Goal: Task Accomplishment & Management: Manage account settings

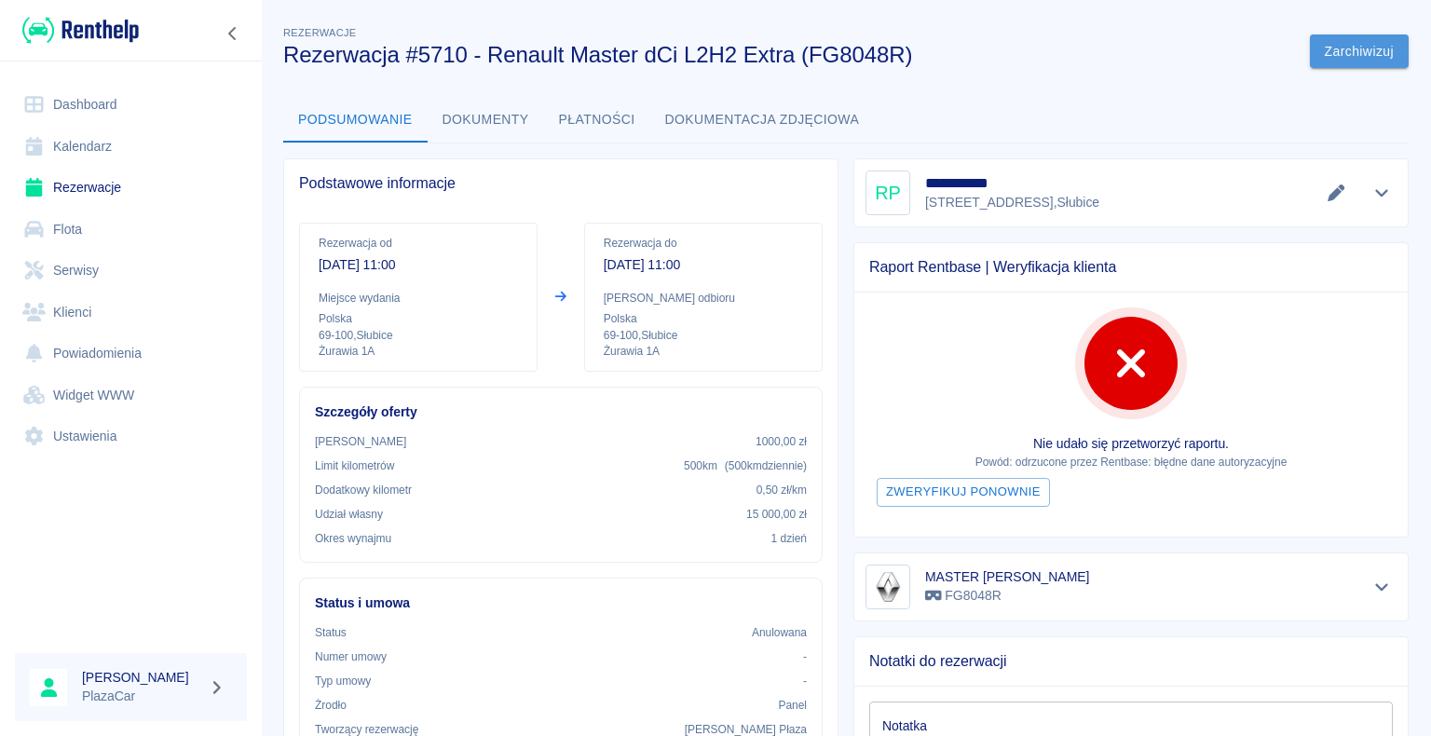
click at [1340, 48] on button "Zarchiwizuj" at bounding box center [1359, 51] width 99 height 34
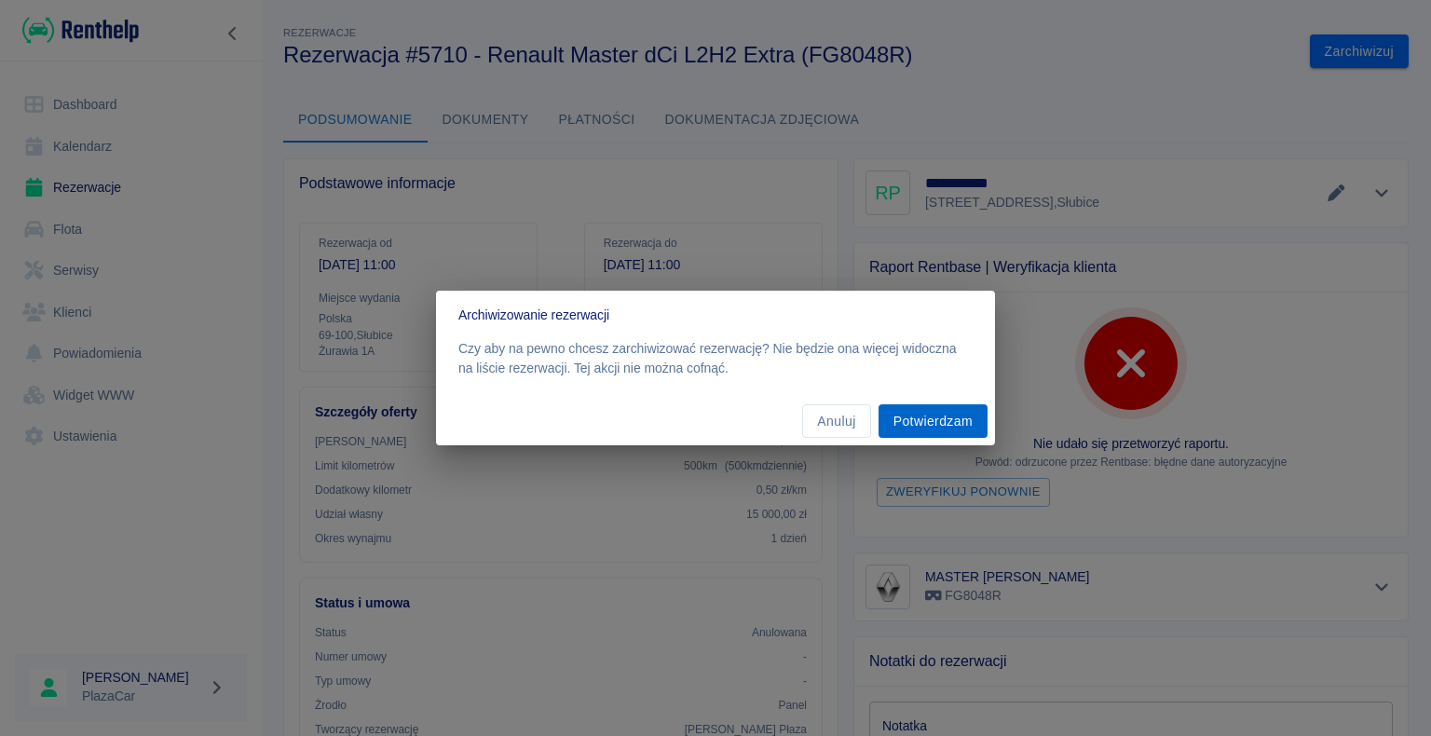
click at [941, 425] on button "Potwierdzam" at bounding box center [932, 421] width 109 height 34
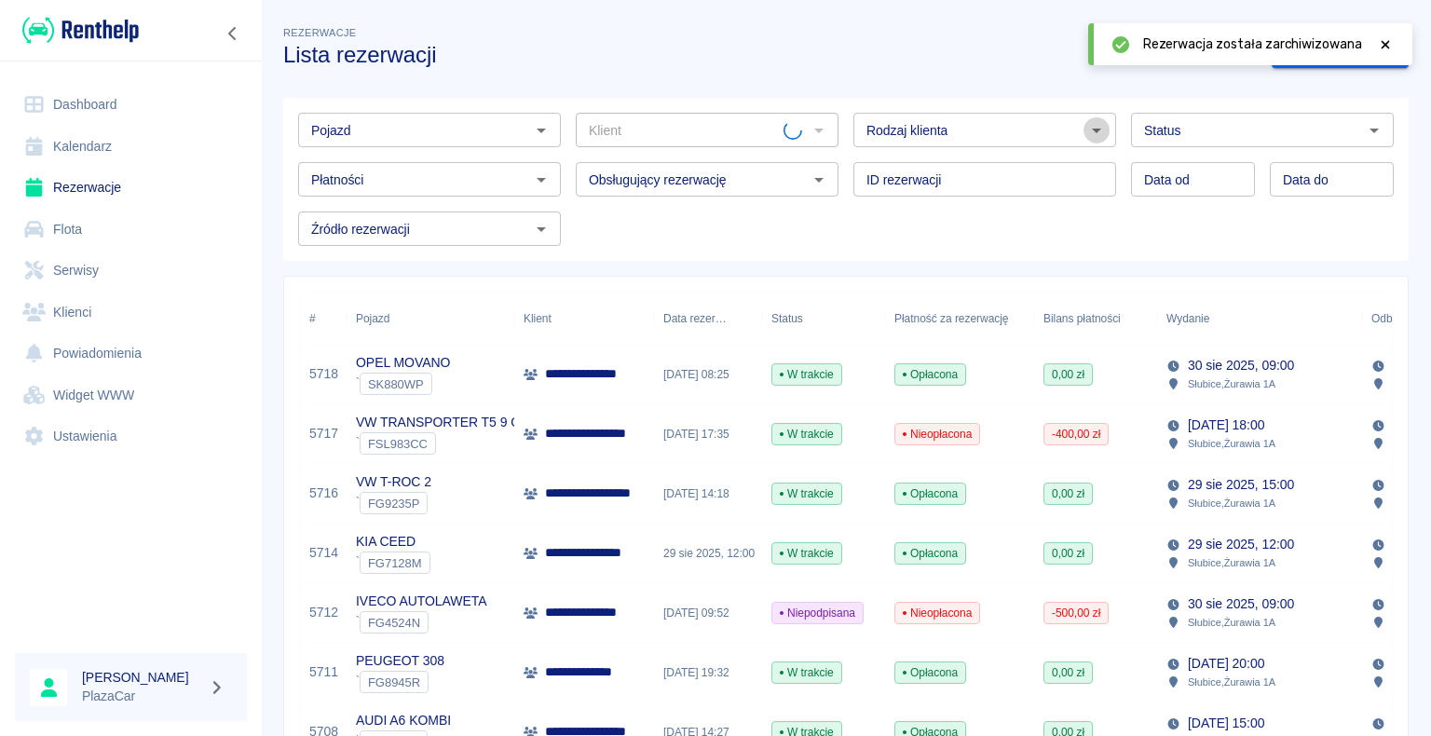
click at [1092, 129] on icon "Otwórz" at bounding box center [1096, 131] width 9 height 5
click at [980, 161] on li "Osoba prywatna" at bounding box center [976, 170] width 259 height 31
type input "Osoba prywatna"
click at [1381, 42] on icon at bounding box center [1385, 44] width 17 height 13
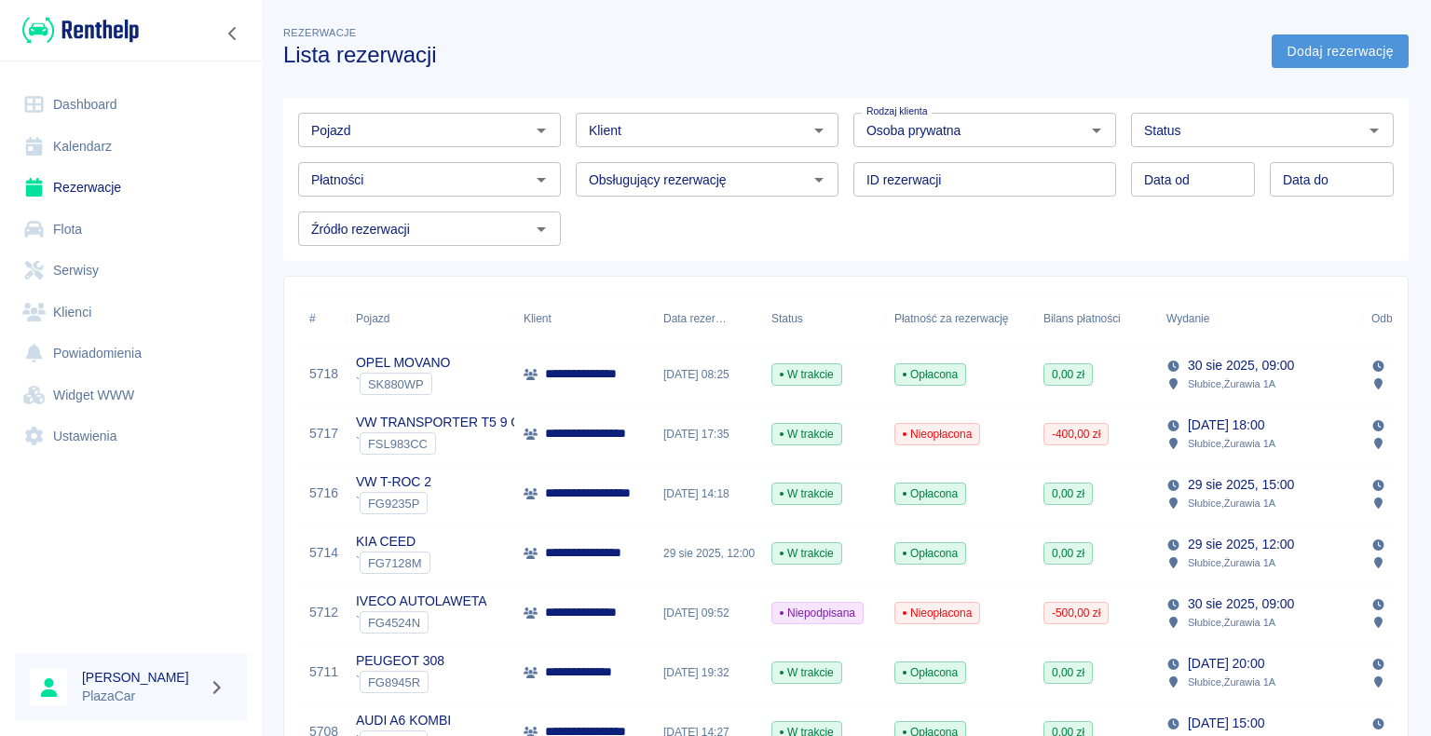
click at [1296, 50] on link "Dodaj rezerwację" at bounding box center [1340, 51] width 137 height 34
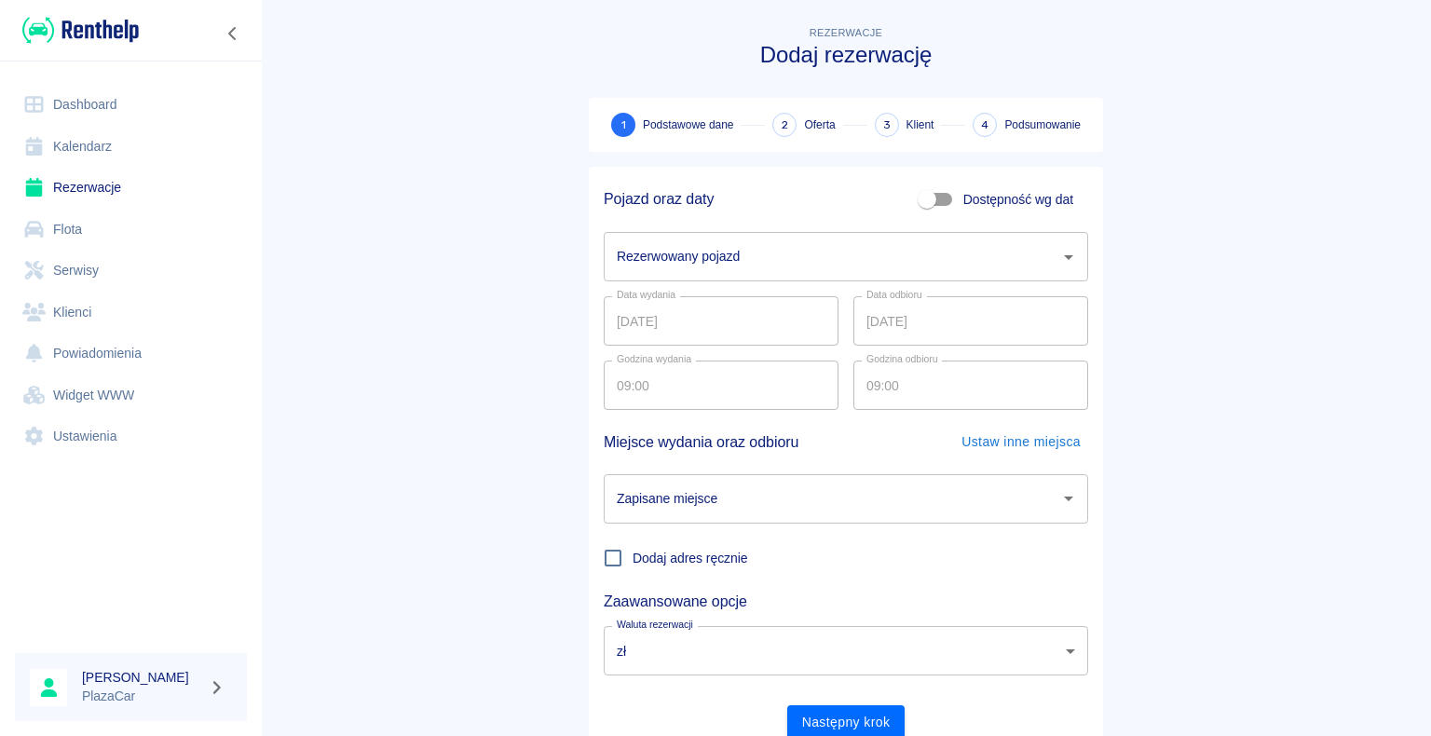
click at [1057, 255] on icon "Otwórz" at bounding box center [1068, 257] width 22 height 22
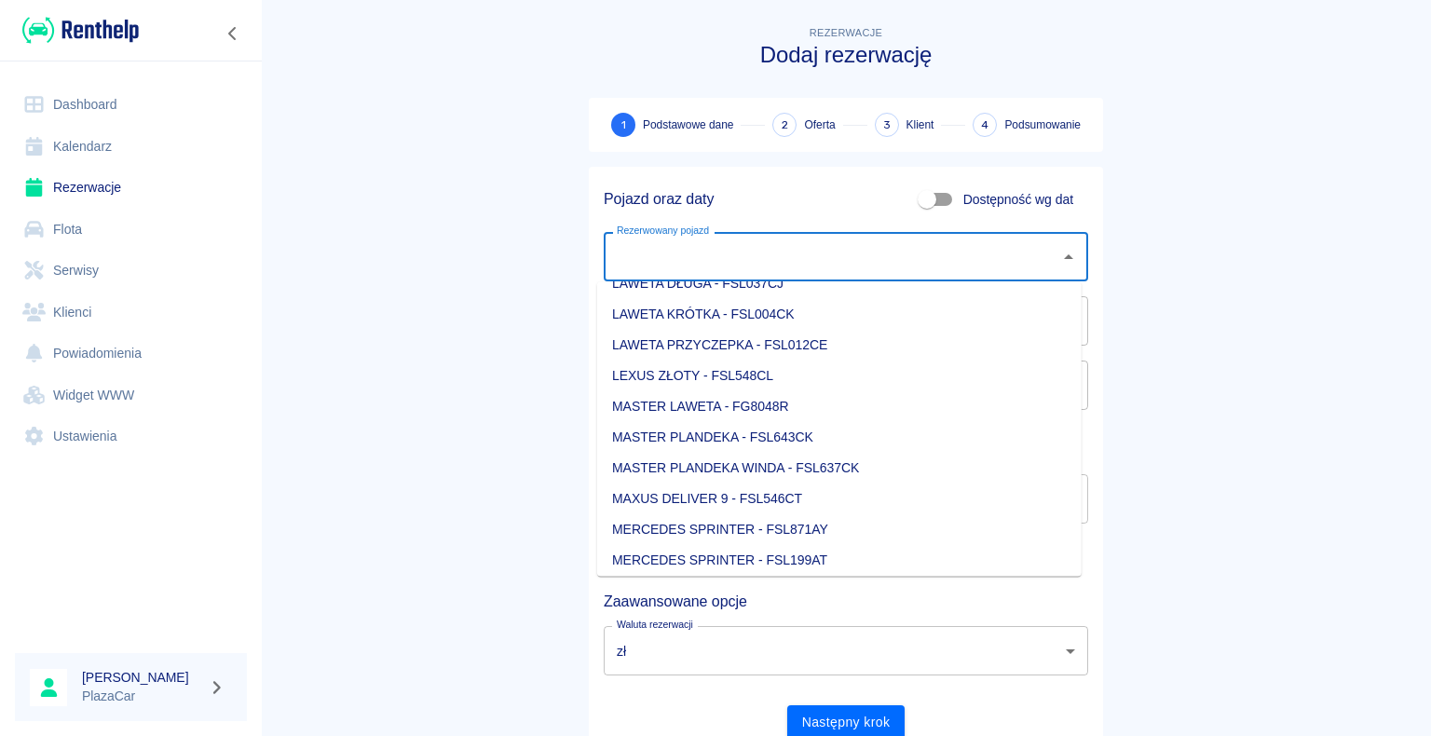
scroll to position [745, 0]
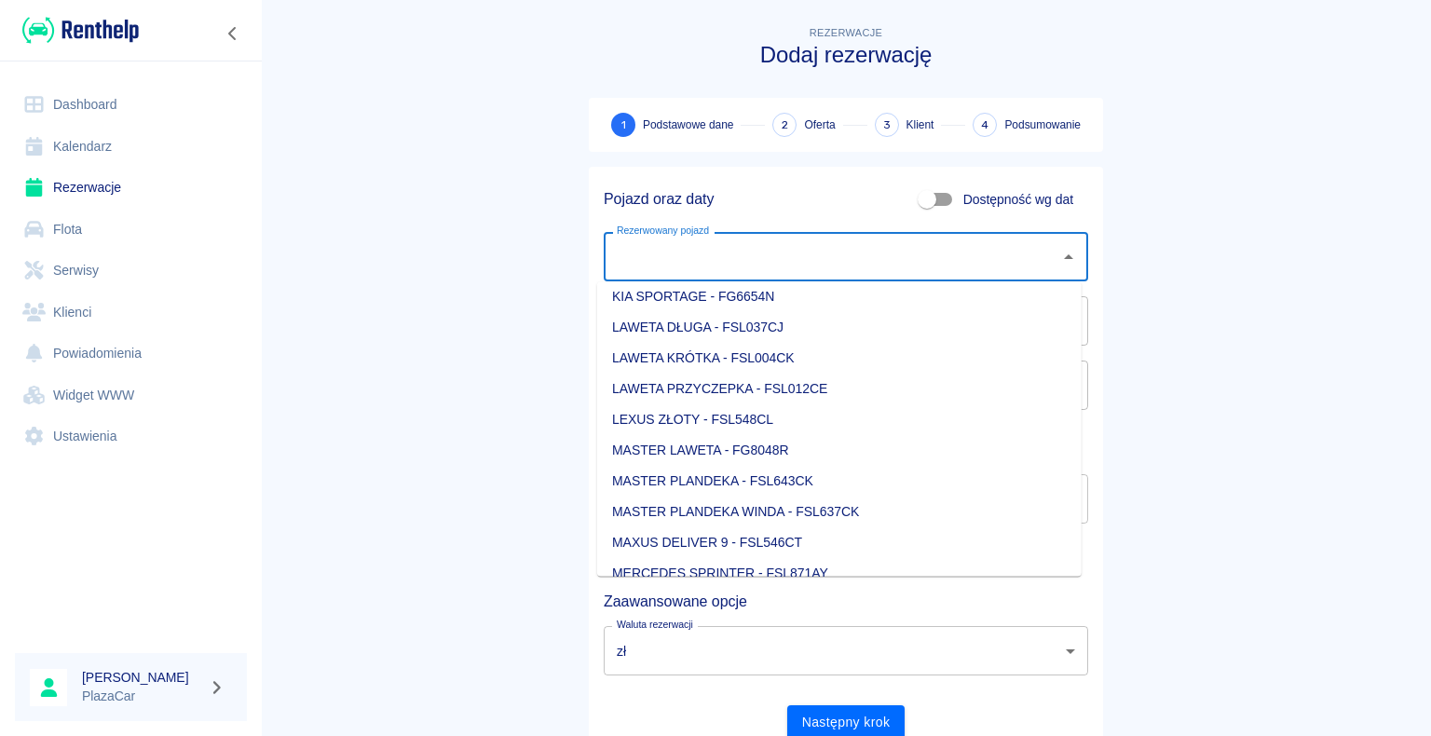
click at [917, 453] on li "MASTER LAWETA - FG8048R" at bounding box center [839, 450] width 484 height 31
type input "MASTER LAWETA - FG8048R"
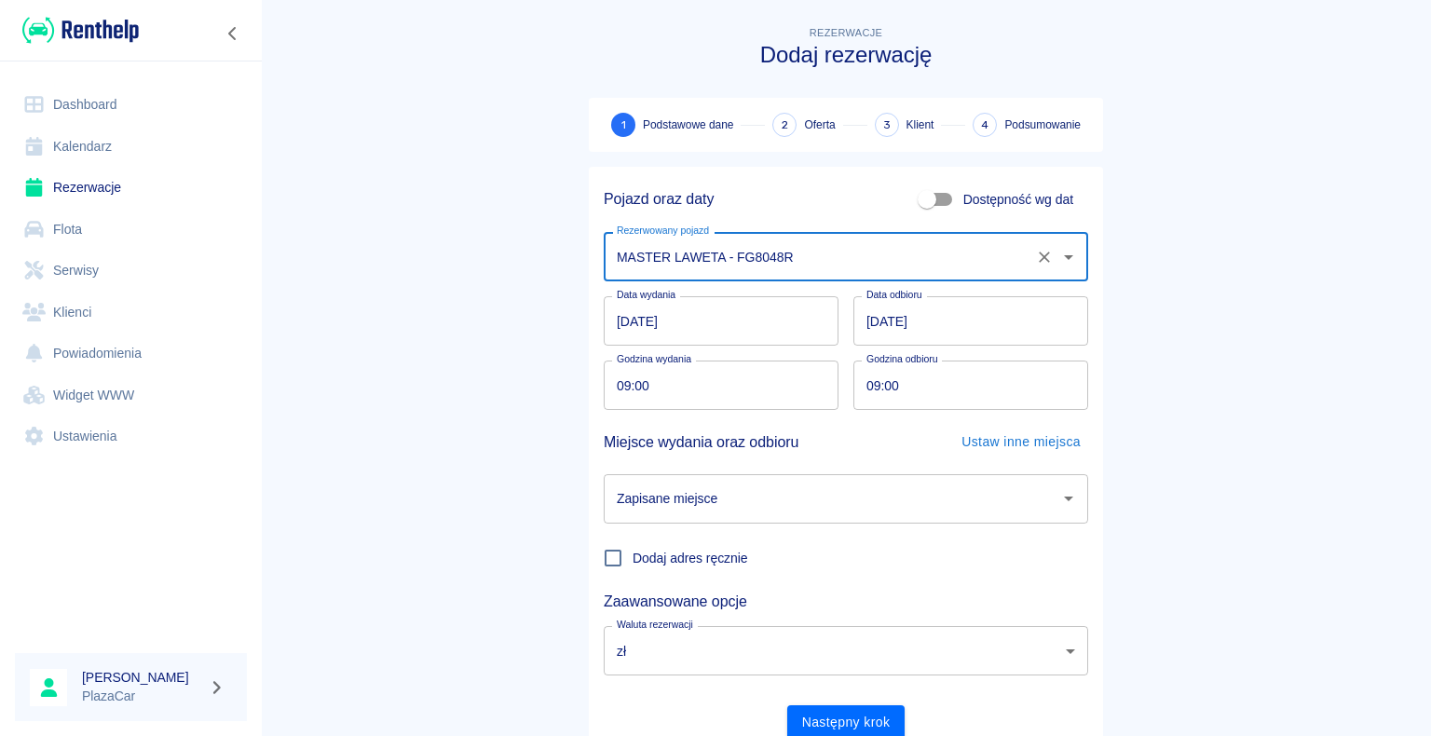
click at [868, 321] on input "[DATE]" at bounding box center [970, 320] width 235 height 49
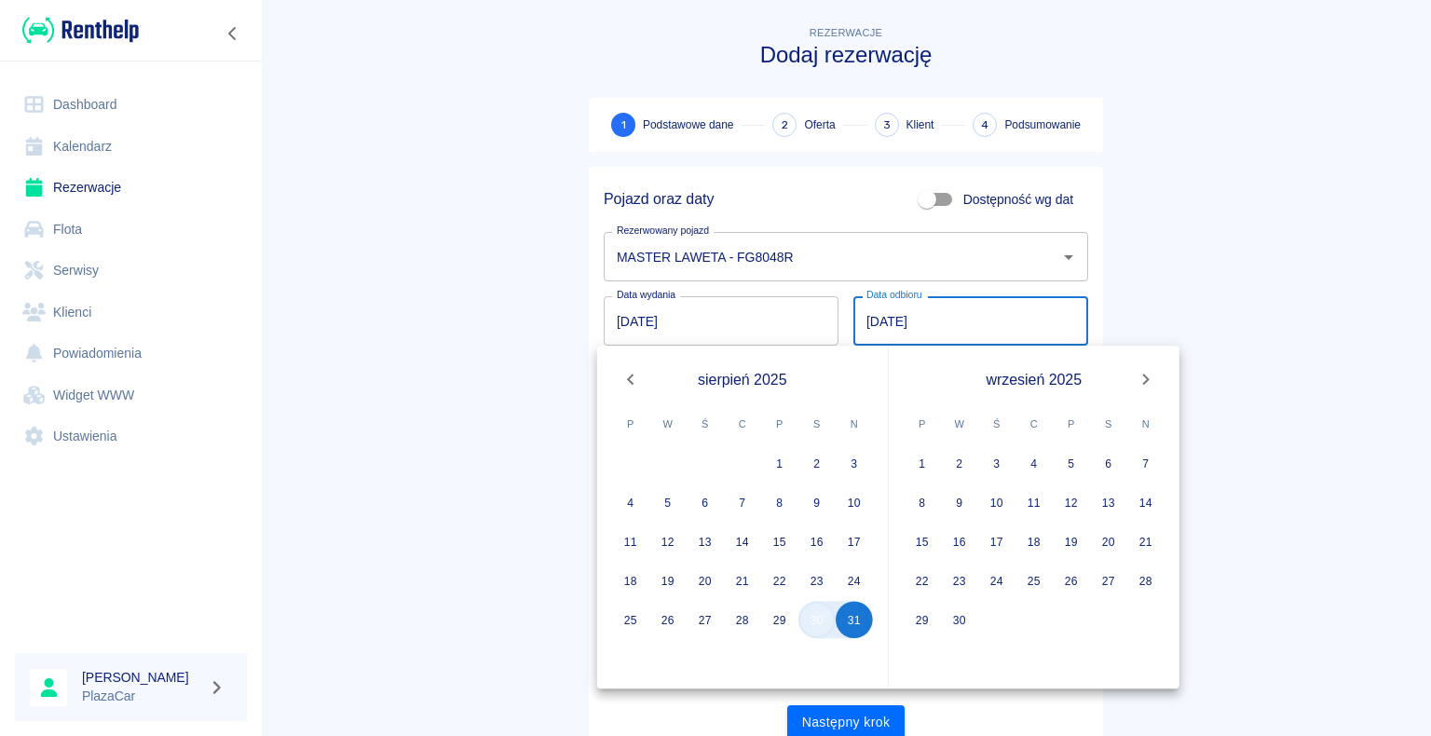
click at [813, 618] on button "30" at bounding box center [816, 619] width 37 height 37
click at [814, 618] on button "30" at bounding box center [816, 619] width 37 height 37
type input "[DATE]"
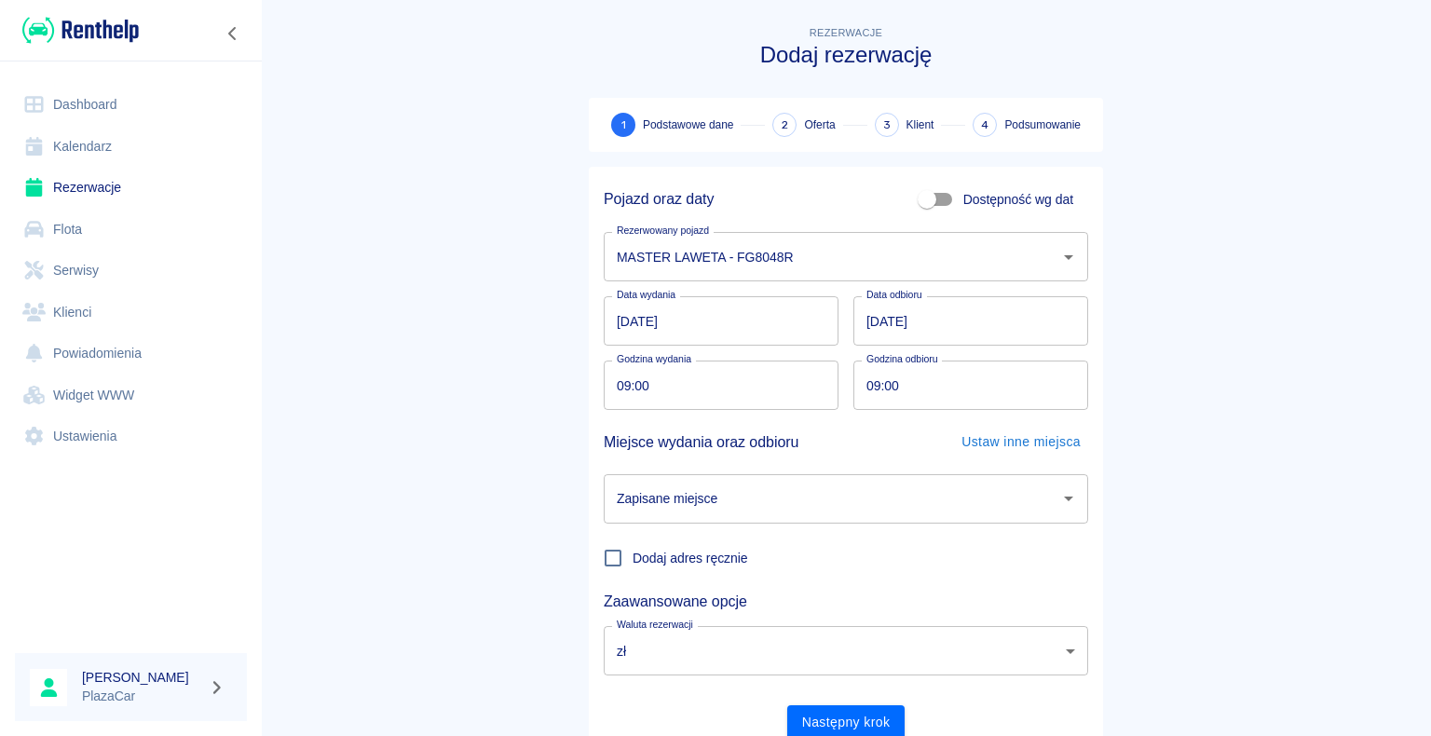
click at [871, 385] on input "09:00" at bounding box center [964, 385] width 222 height 49
type input "14:00"
click at [469, 510] on main "Rezerwacje Dodaj rezerwację 1 Podstawowe dane 2 Oferta 3 Klient 4 Podsumowanie …" at bounding box center [846, 388] width 1170 height 732
click at [1068, 497] on icon "Otwórz" at bounding box center [1068, 498] width 22 height 22
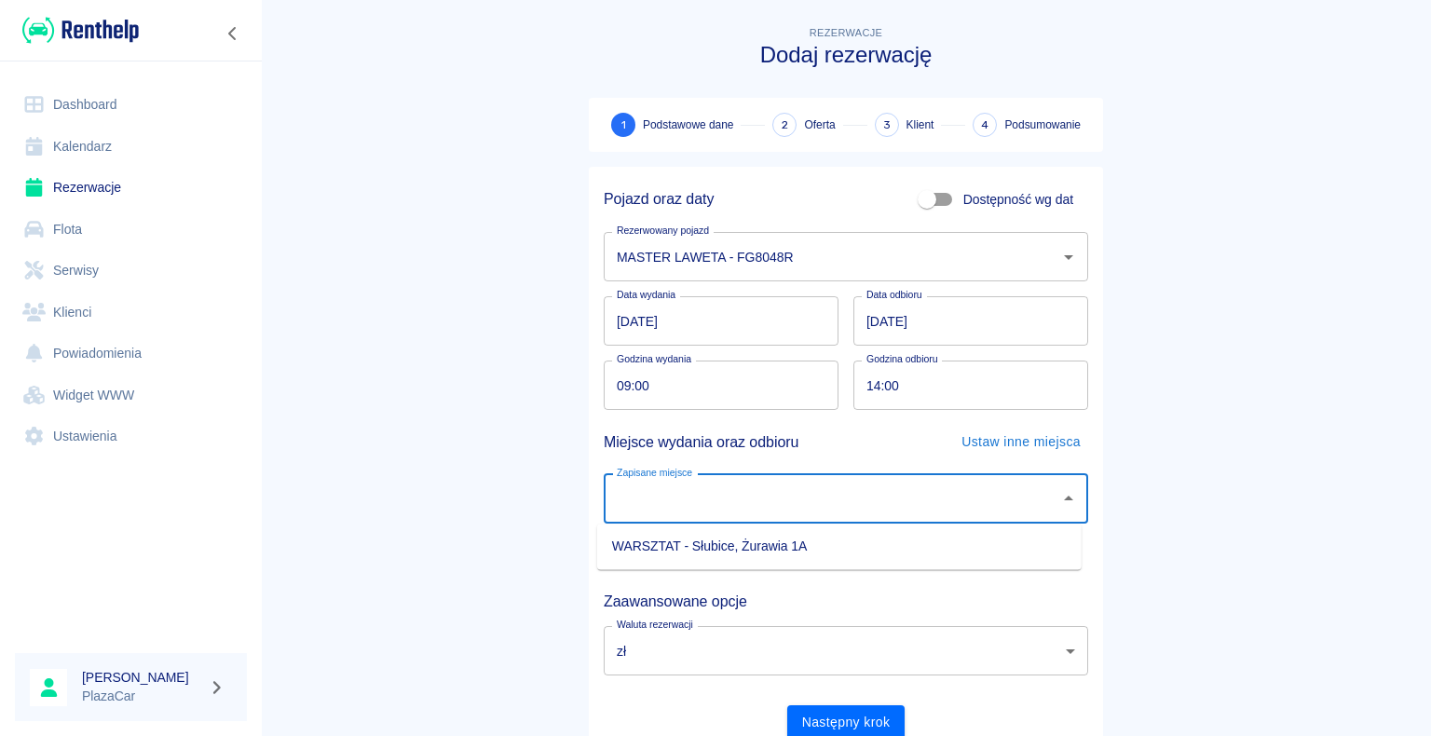
click at [990, 539] on li "WARSZTAT - Słubice, Żurawia 1A" at bounding box center [839, 546] width 484 height 31
type input "WARSZTAT - Słubice, Żurawia 1A"
click at [839, 718] on button "Następny krok" at bounding box center [846, 722] width 118 height 34
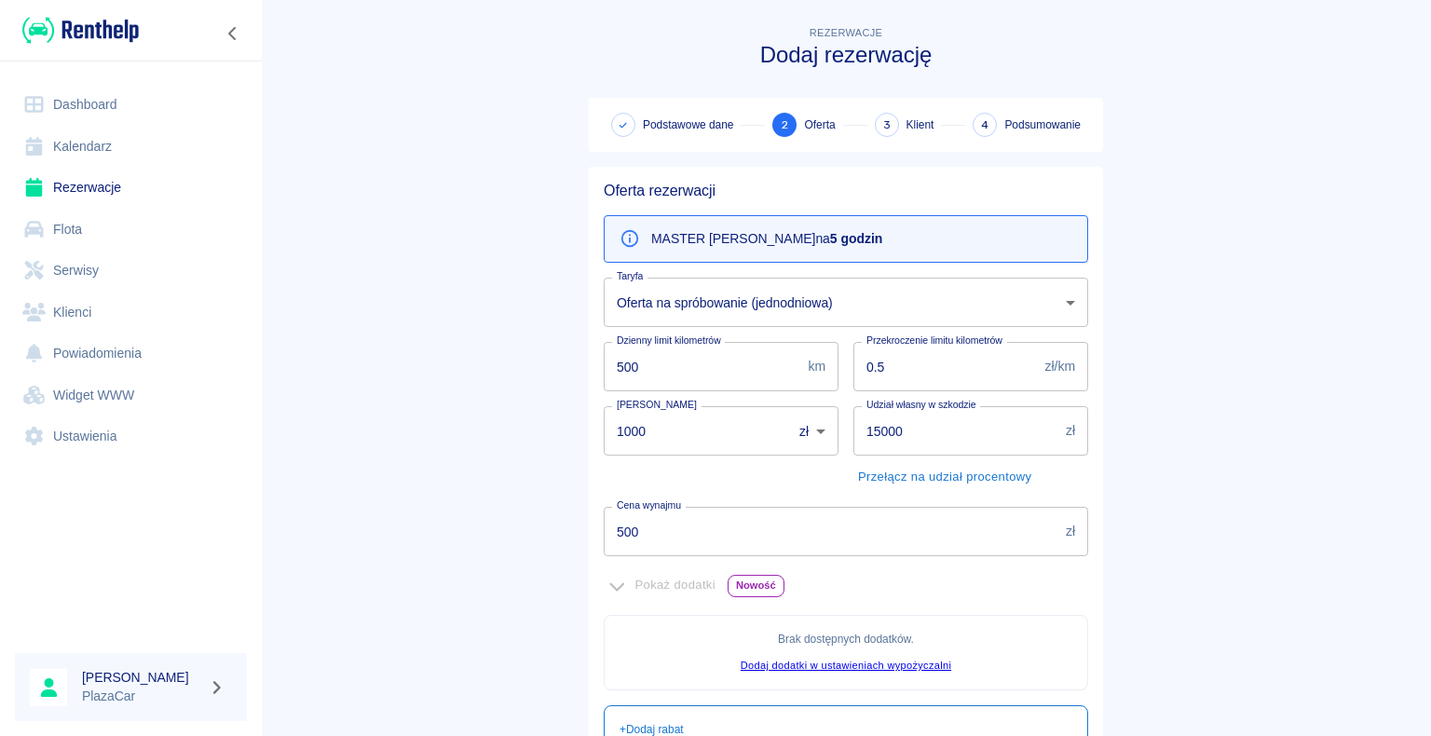
scroll to position [186, 0]
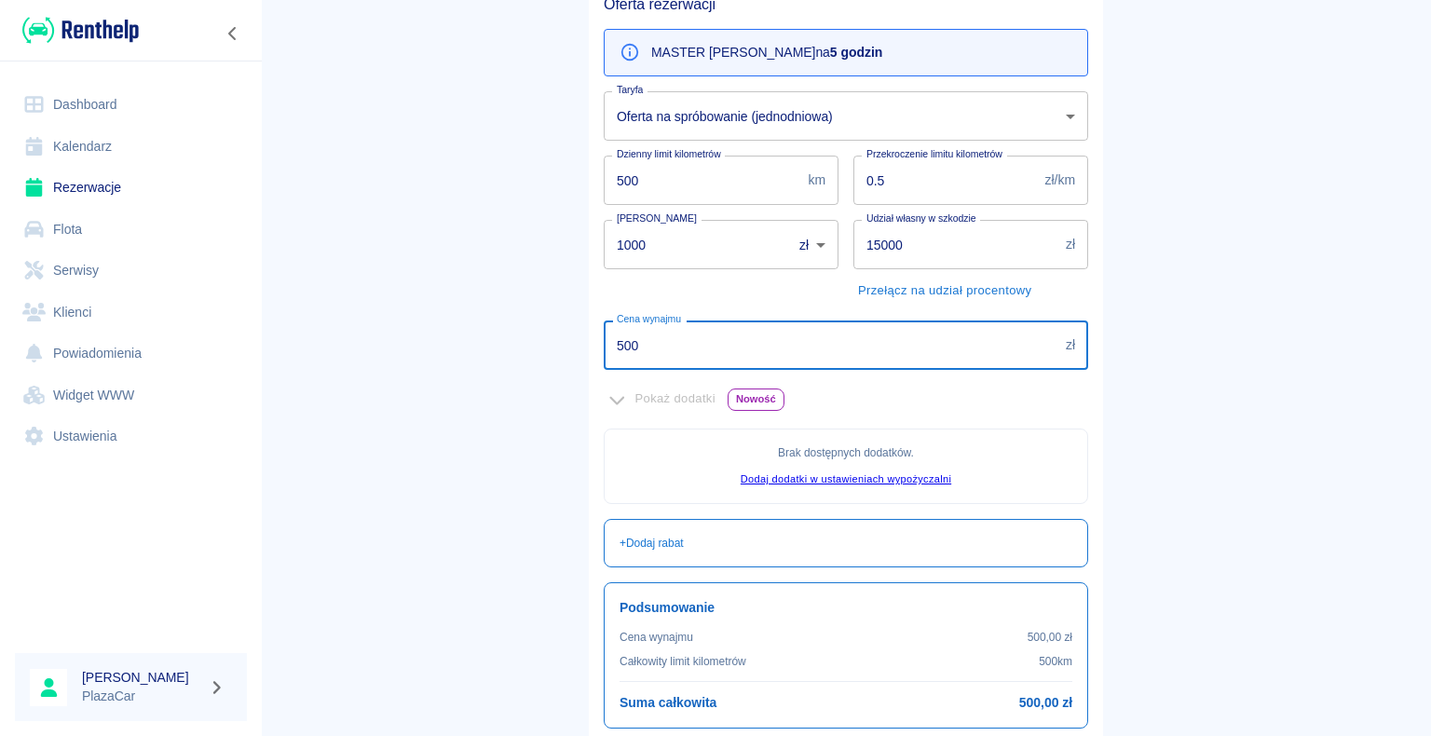
click at [630, 338] on input "500" at bounding box center [831, 344] width 455 height 49
type input "5"
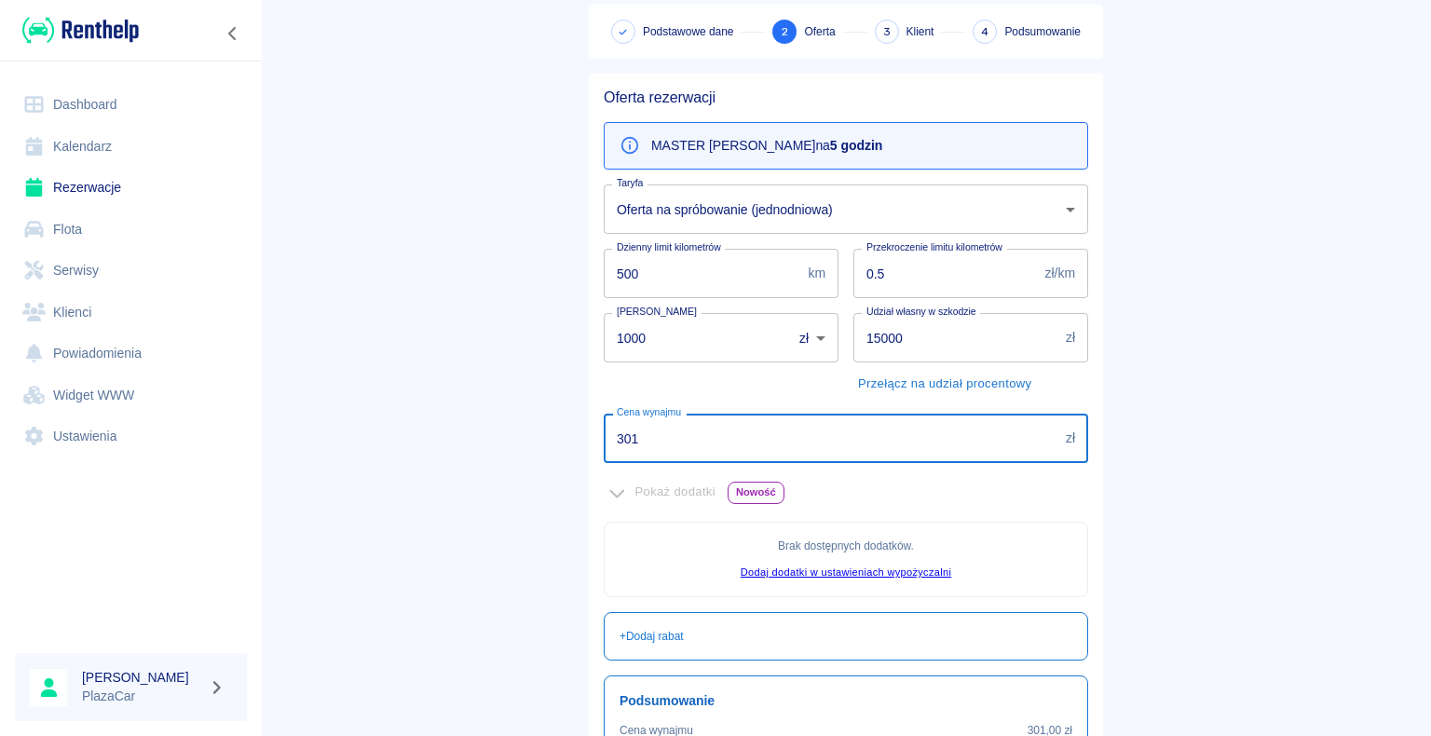
type input "301"
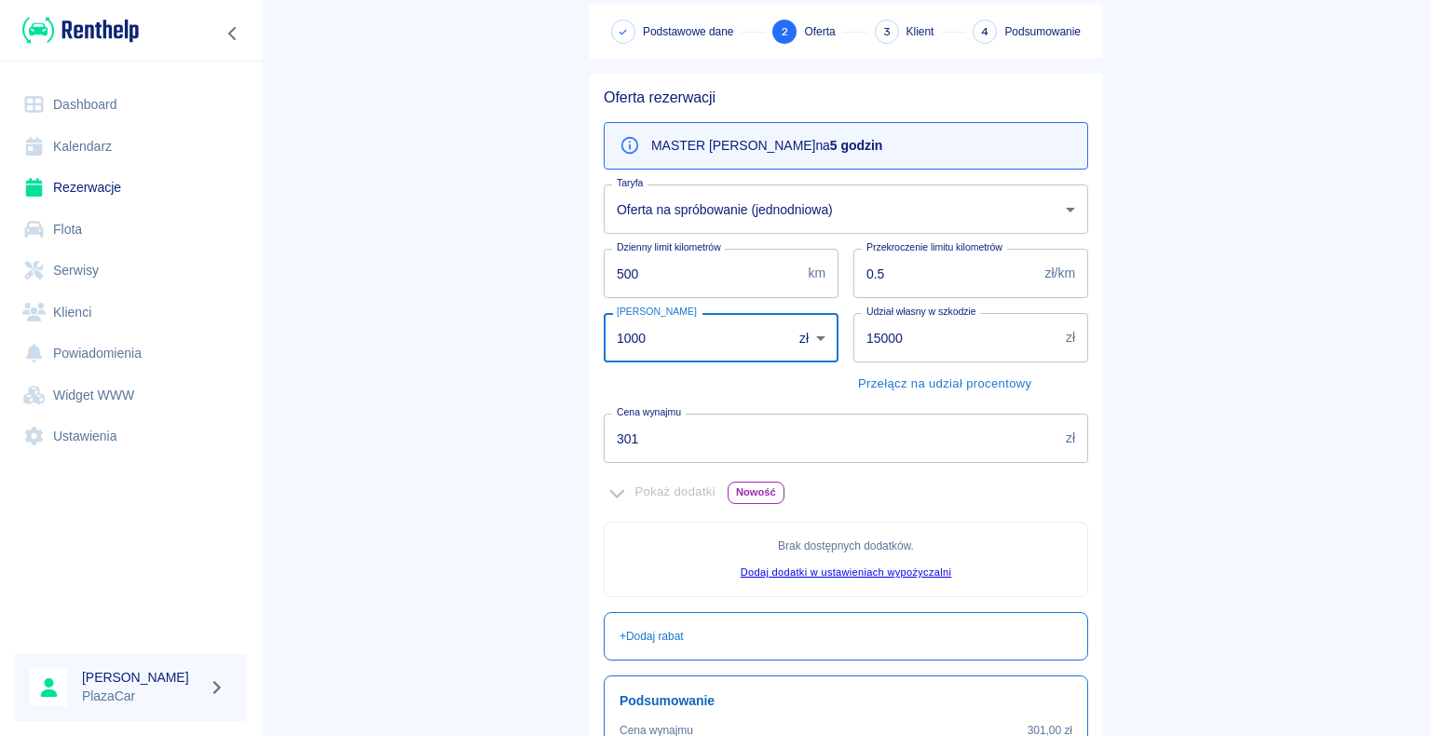
click at [641, 334] on input "1000" at bounding box center [691, 337] width 175 height 49
type input "1"
type input "000"
click at [537, 378] on main "Rezerwacje Dodaj rezerwację Podstawowe dane 2 Oferta 3 Klient 4 Podsumowanie Of…" at bounding box center [846, 429] width 1170 height 1000
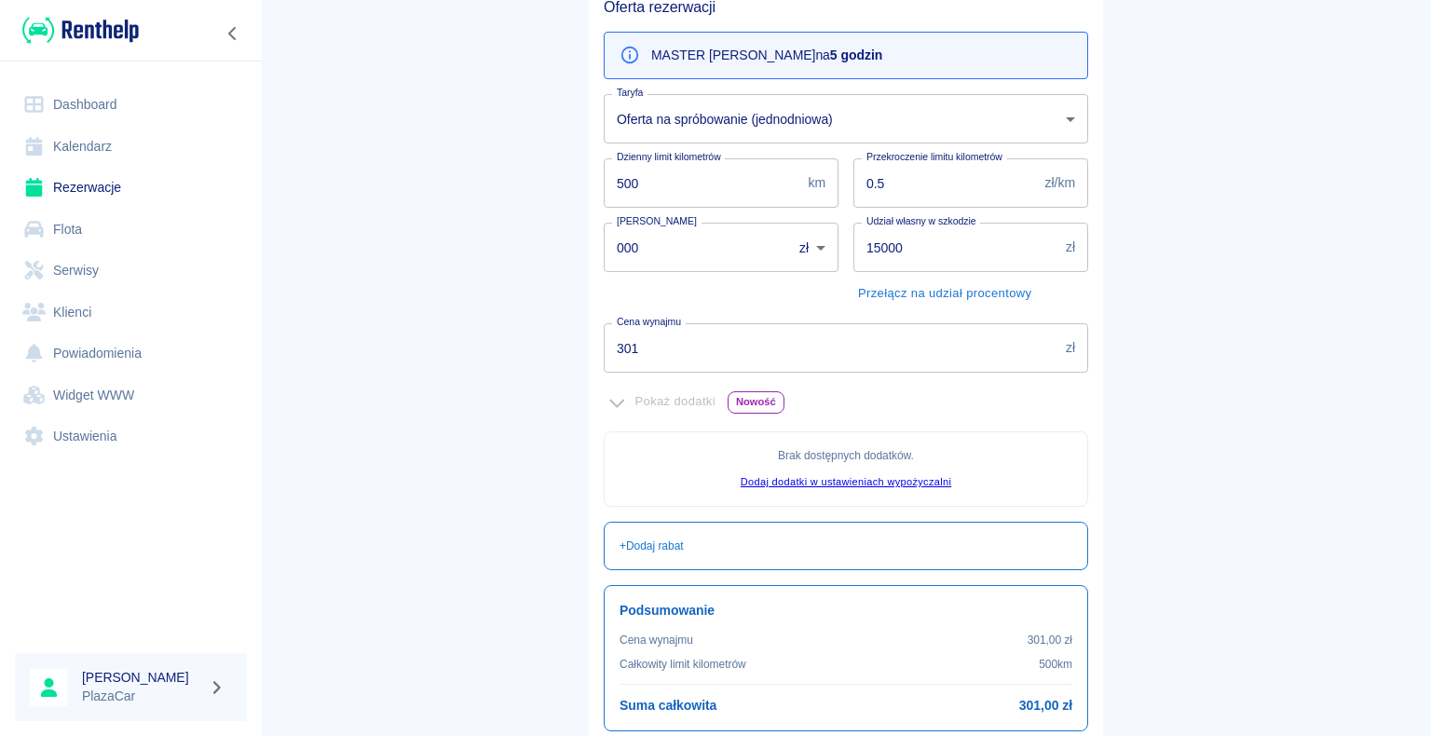
scroll to position [338, 0]
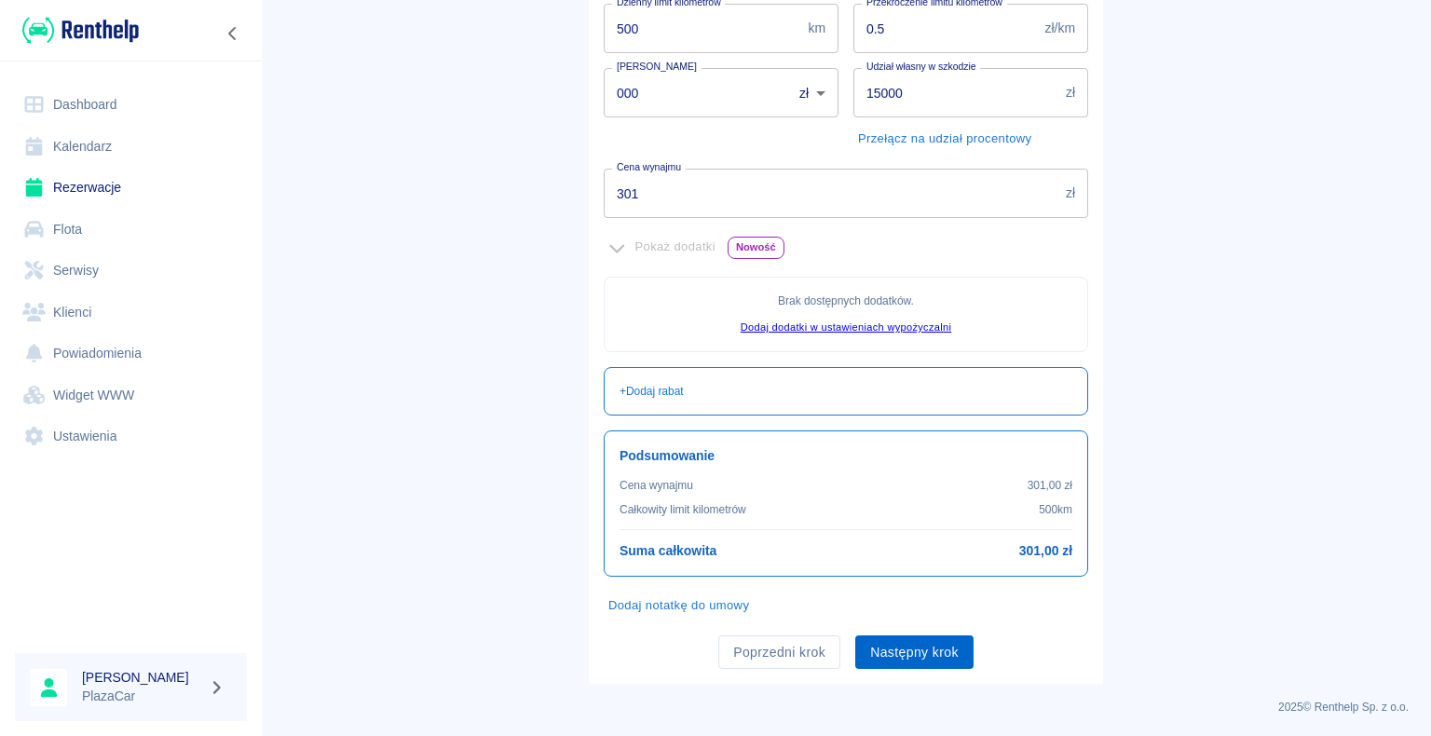
click at [911, 650] on button "Następny krok" at bounding box center [914, 652] width 118 height 34
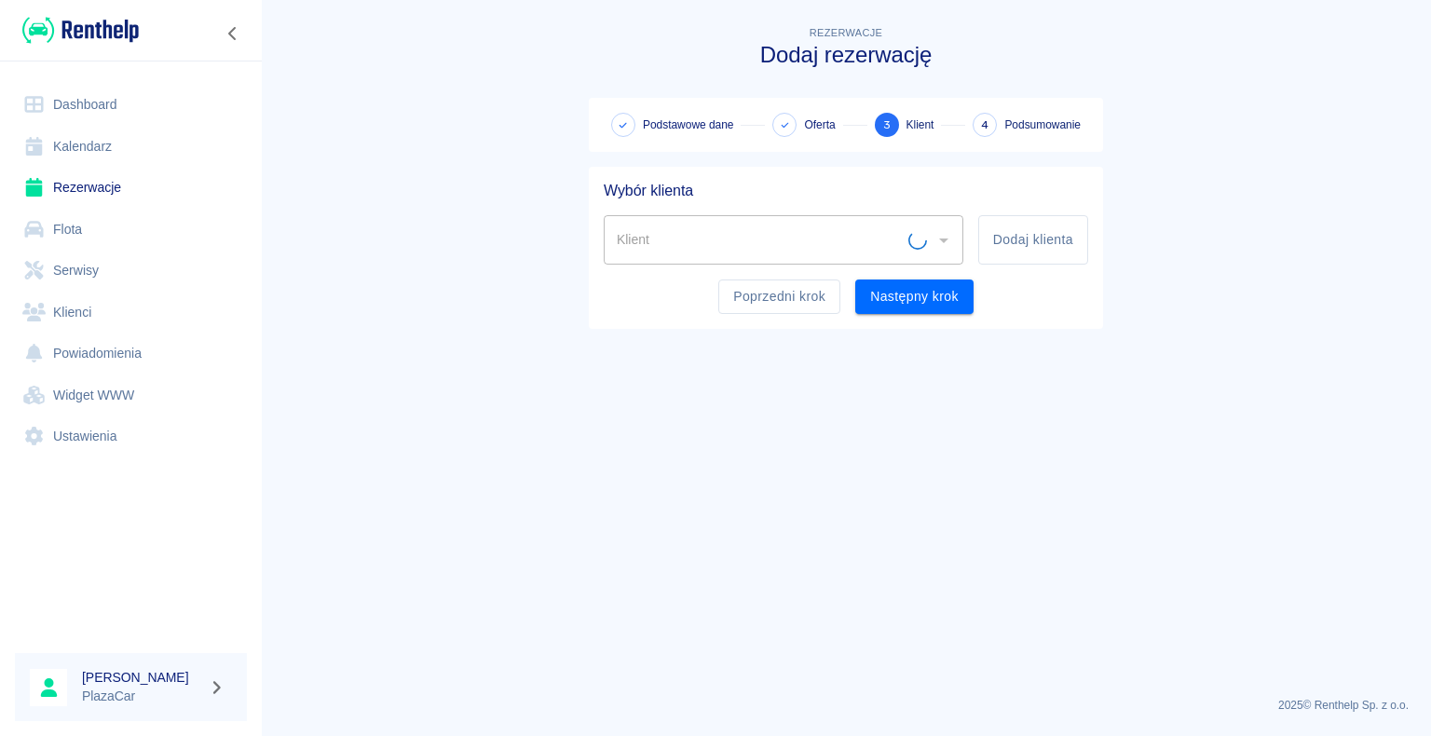
scroll to position [0, 0]
click at [651, 237] on input "Klient" at bounding box center [769, 240] width 315 height 33
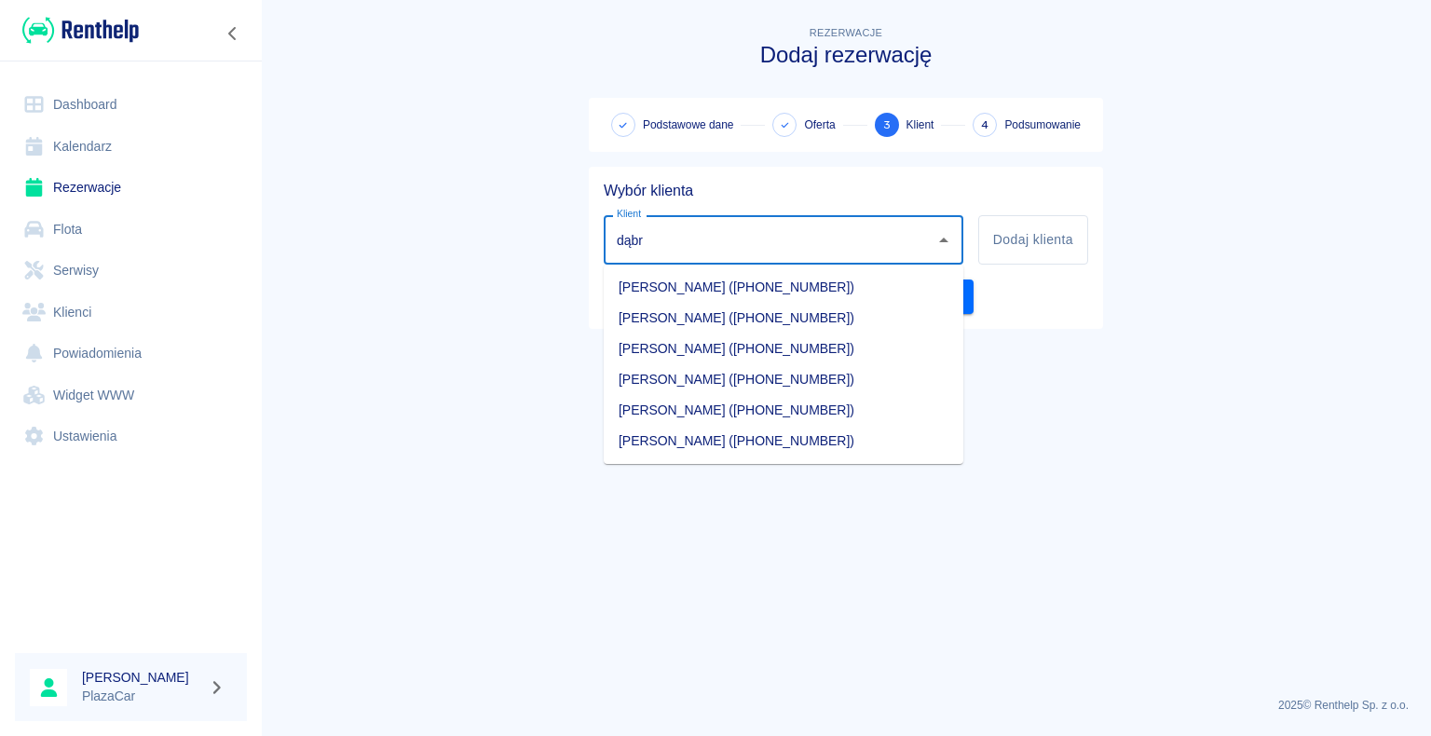
click at [669, 313] on li "[PERSON_NAME] ([PHONE_NUMBER])" at bounding box center [784, 318] width 360 height 31
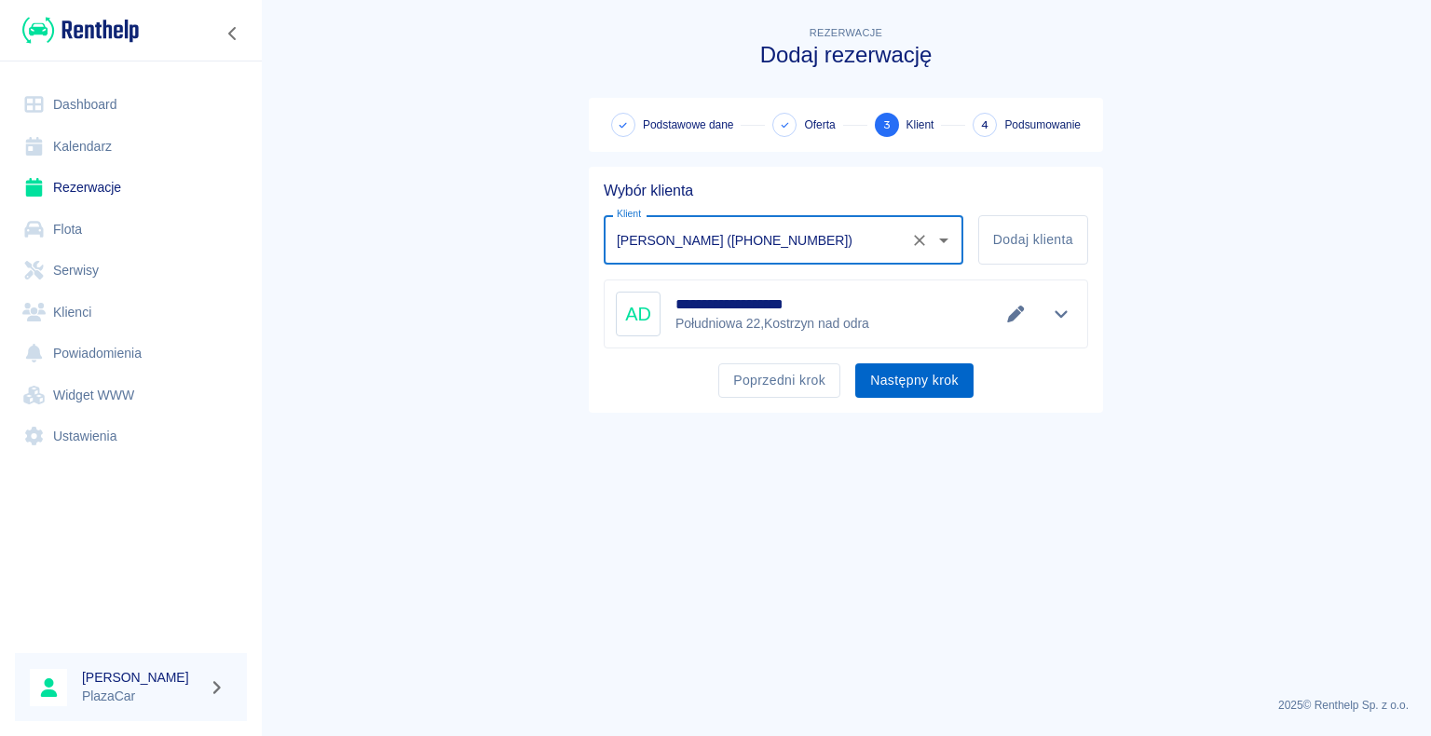
type input "[PERSON_NAME] ([PHONE_NUMBER])"
click at [898, 379] on button "Następny krok" at bounding box center [914, 380] width 118 height 34
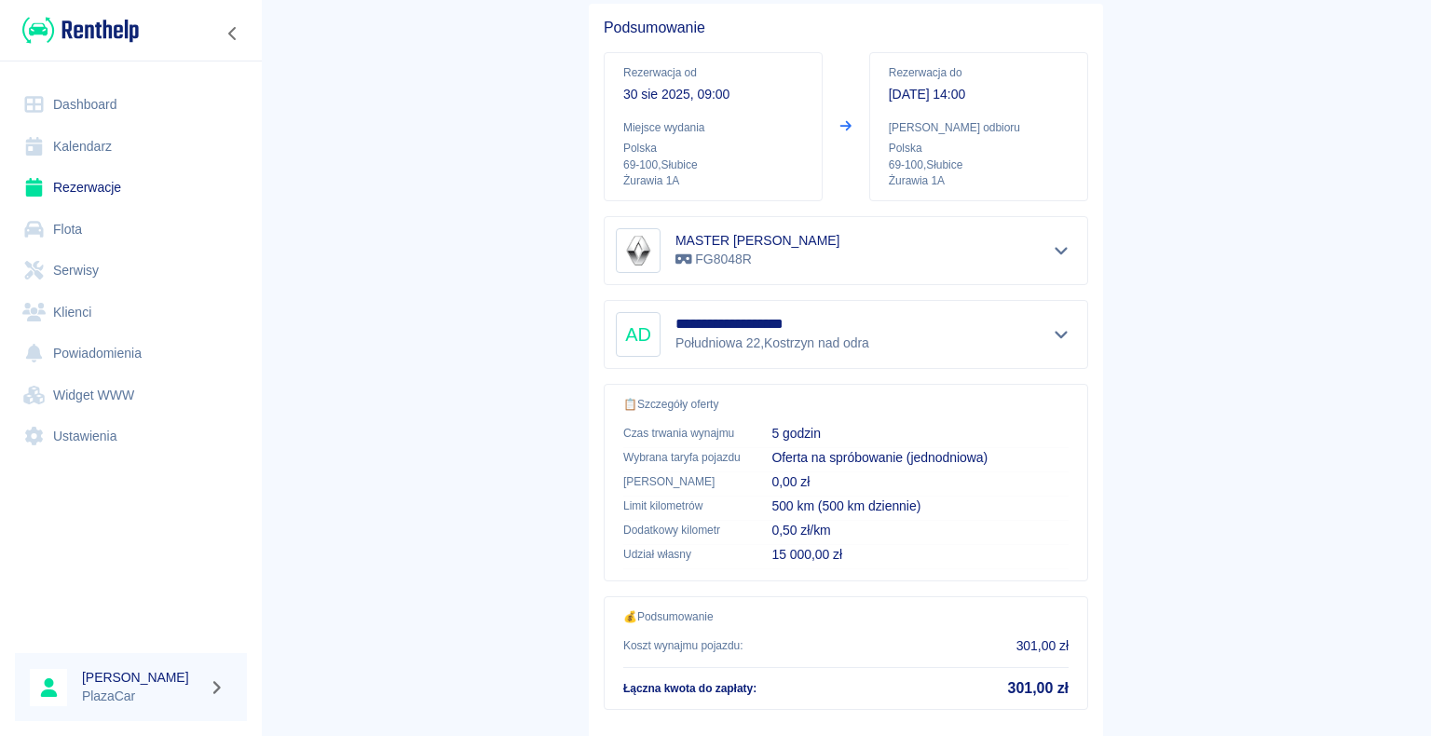
scroll to position [265, 0]
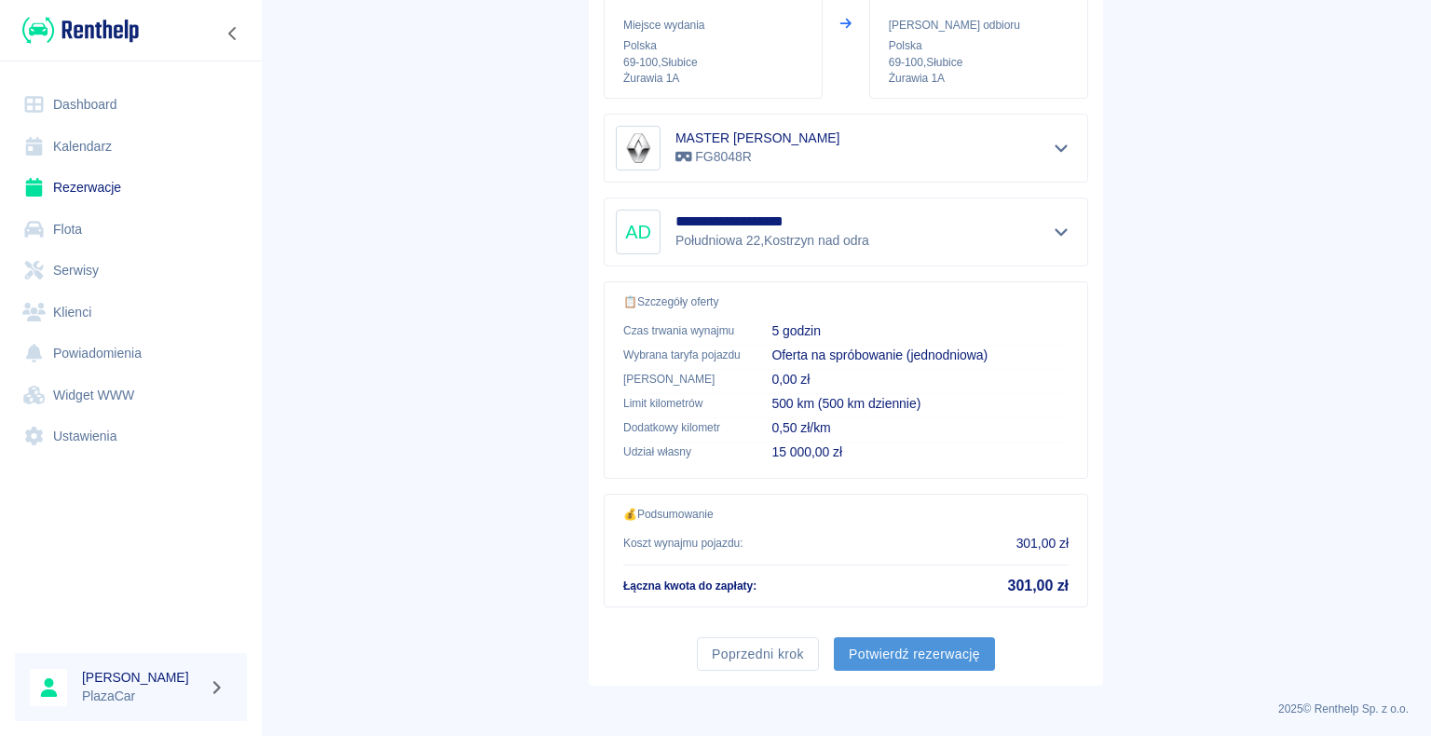
click at [898, 645] on button "Potwierdź rezerwację" at bounding box center [914, 654] width 161 height 34
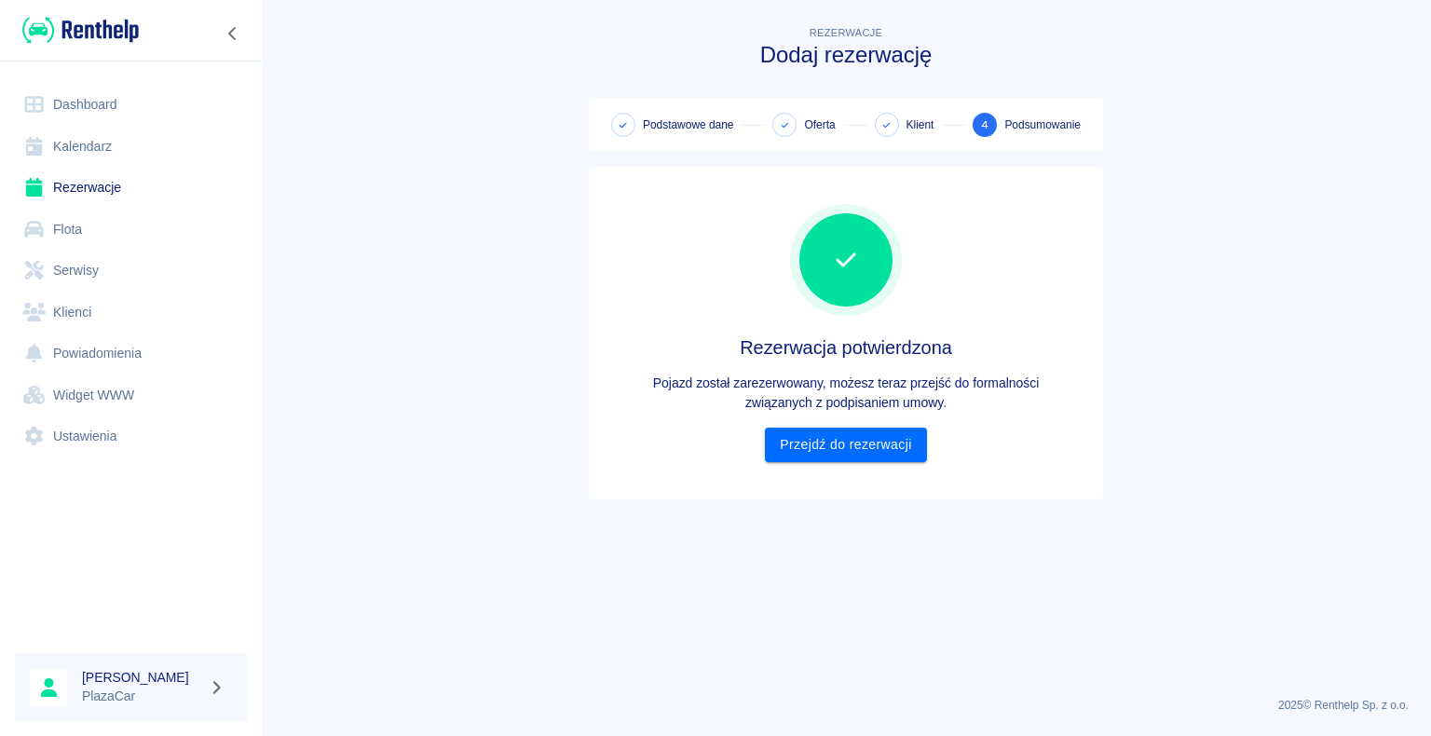
scroll to position [0, 0]
click at [835, 438] on link "Przejdź do rezerwacji" at bounding box center [845, 445] width 161 height 34
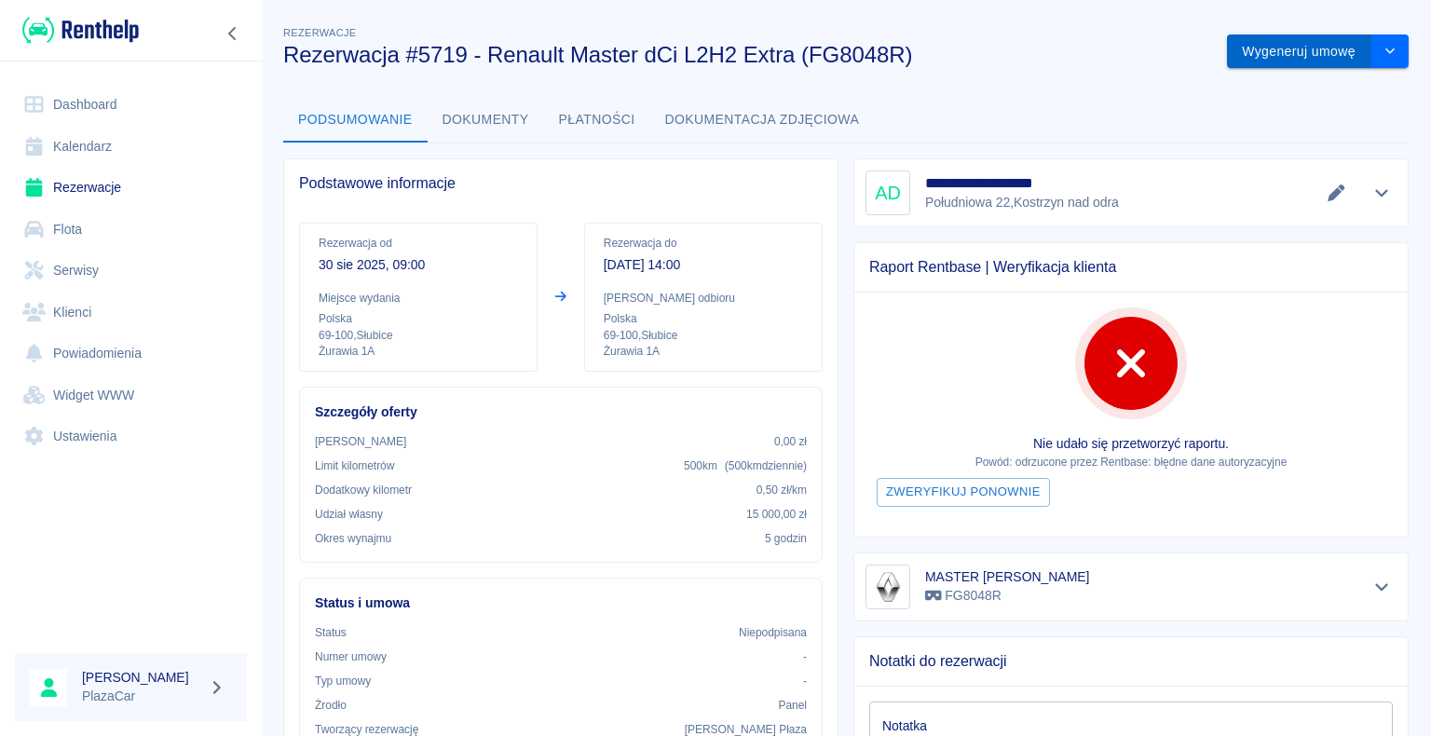
click at [1271, 49] on button "Wygeneruj umowę" at bounding box center [1299, 51] width 144 height 34
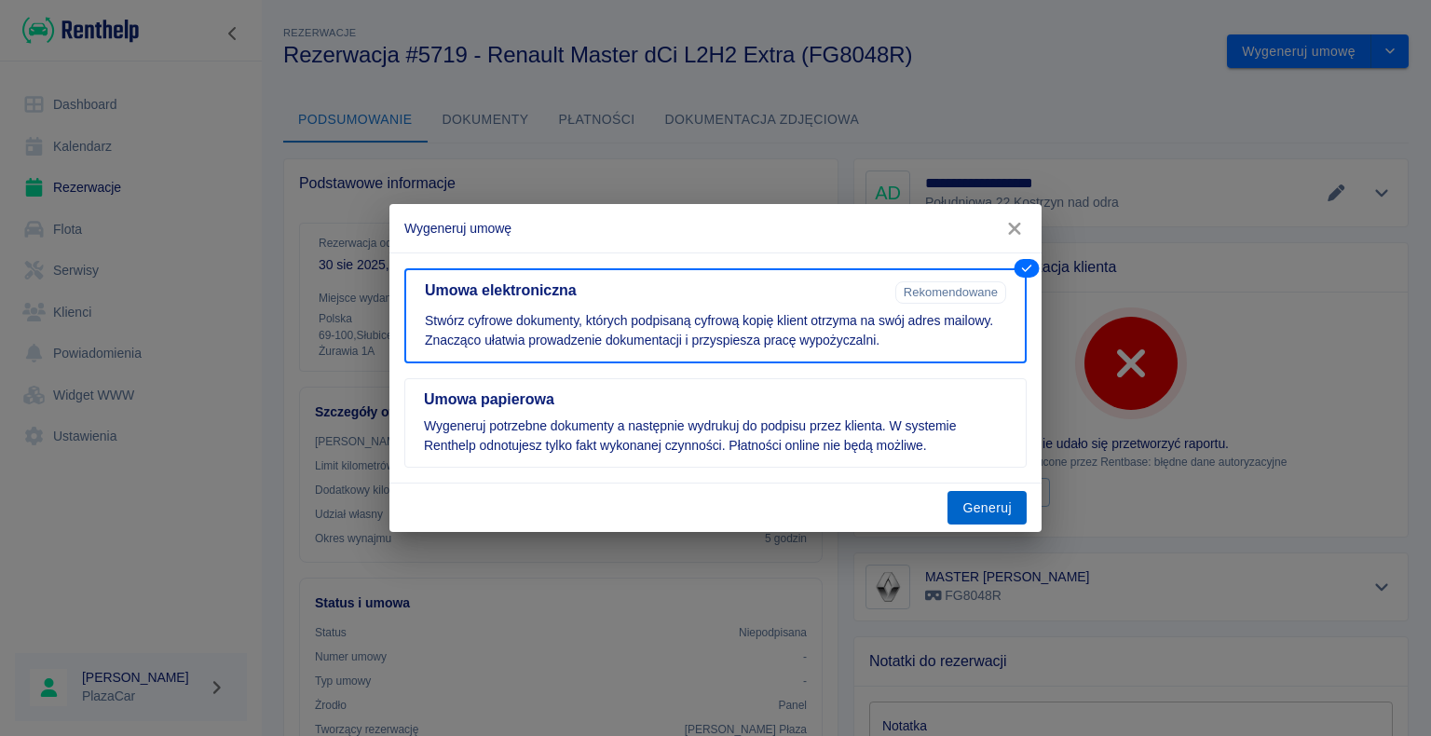
click at [974, 508] on button "Generuj" at bounding box center [986, 508] width 79 height 34
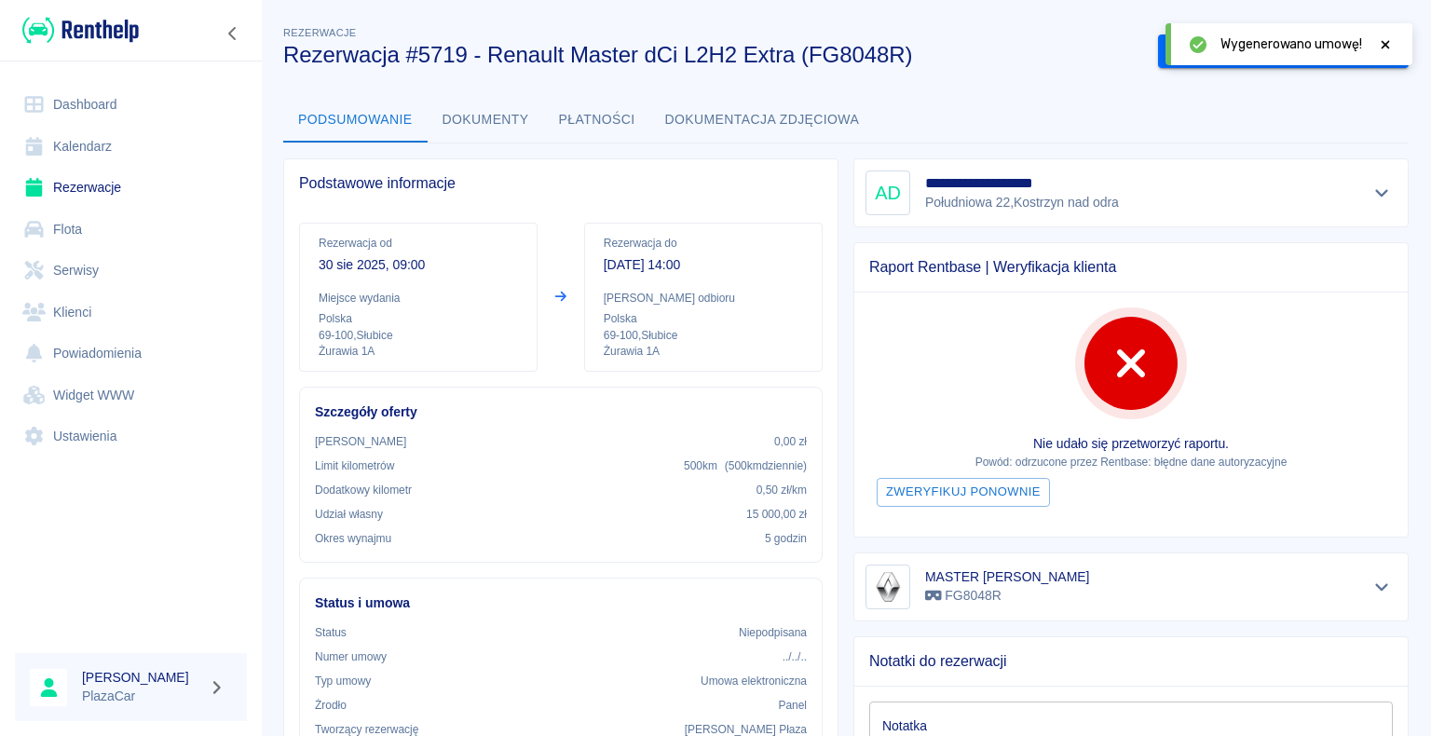
click at [1381, 46] on icon at bounding box center [1385, 44] width 17 height 13
click at [97, 192] on link "Rezerwacje" at bounding box center [131, 188] width 232 height 42
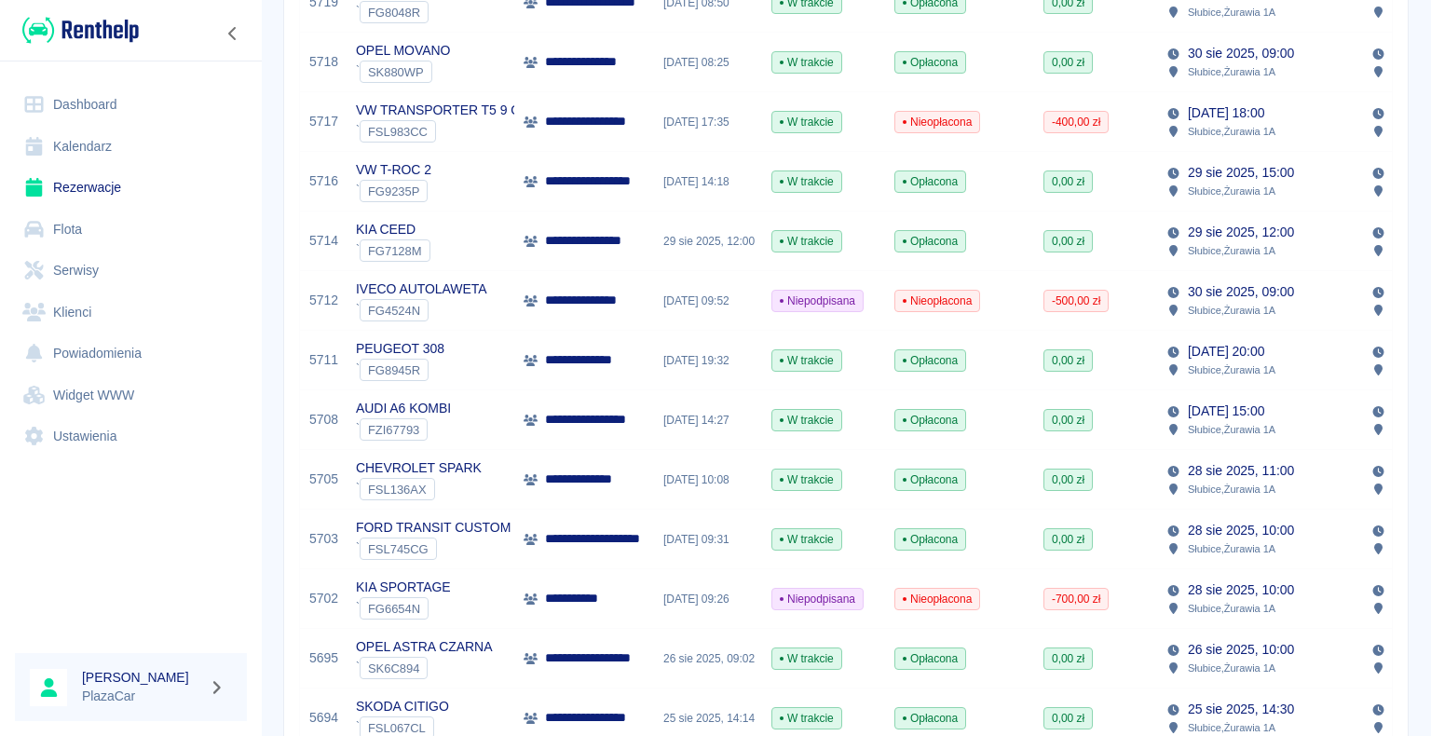
scroll to position [373, 0]
click at [481, 302] on div "` FG4524N" at bounding box center [421, 309] width 131 height 22
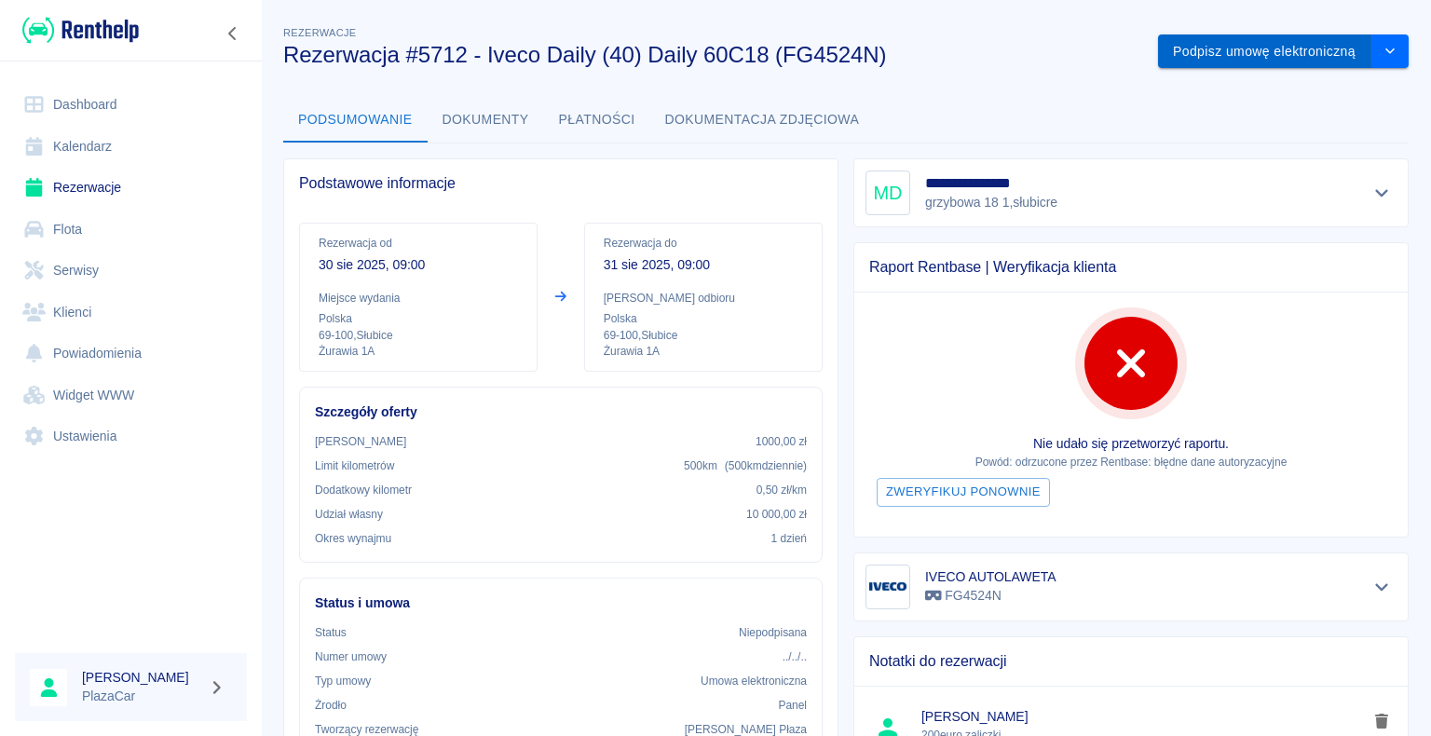
click at [1230, 50] on button "Podpisz umowę elektroniczną" at bounding box center [1264, 51] width 213 height 34
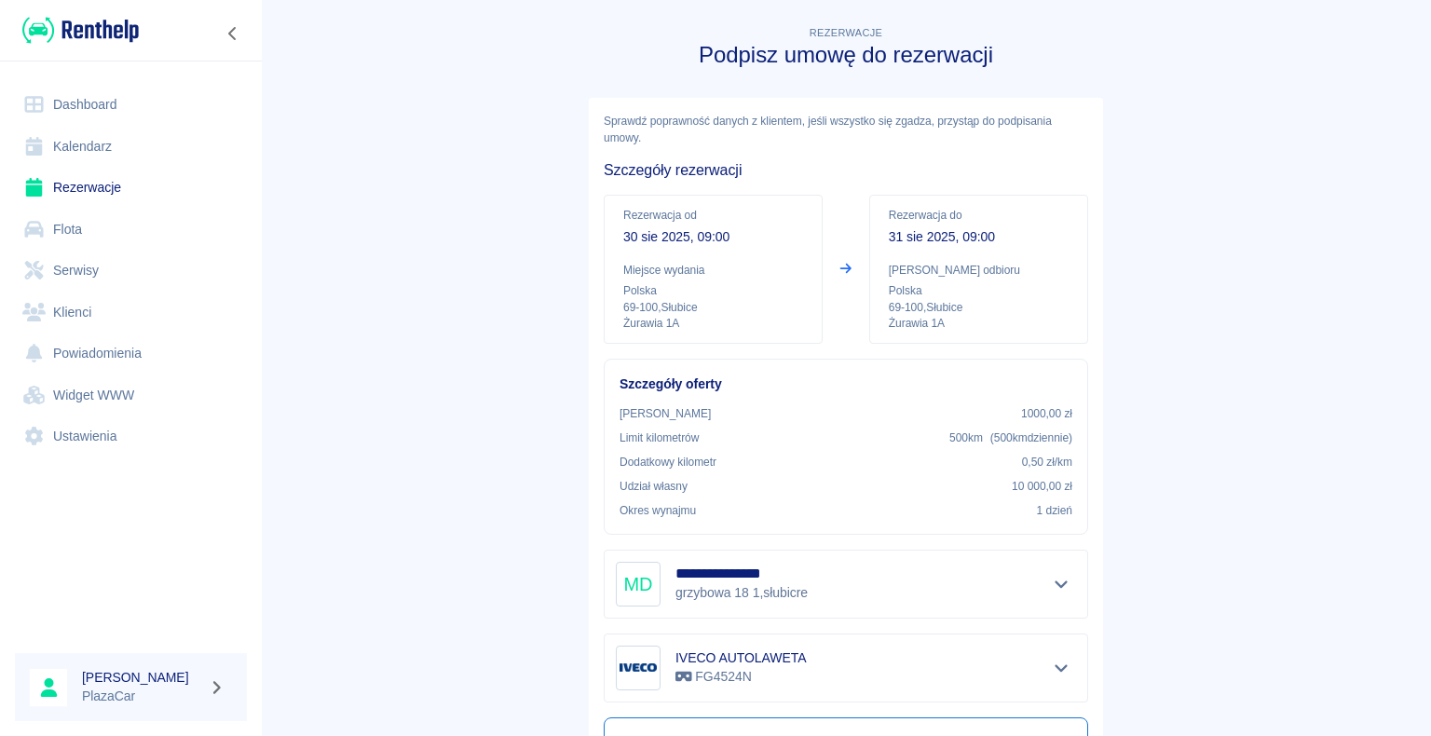
scroll to position [218, 0]
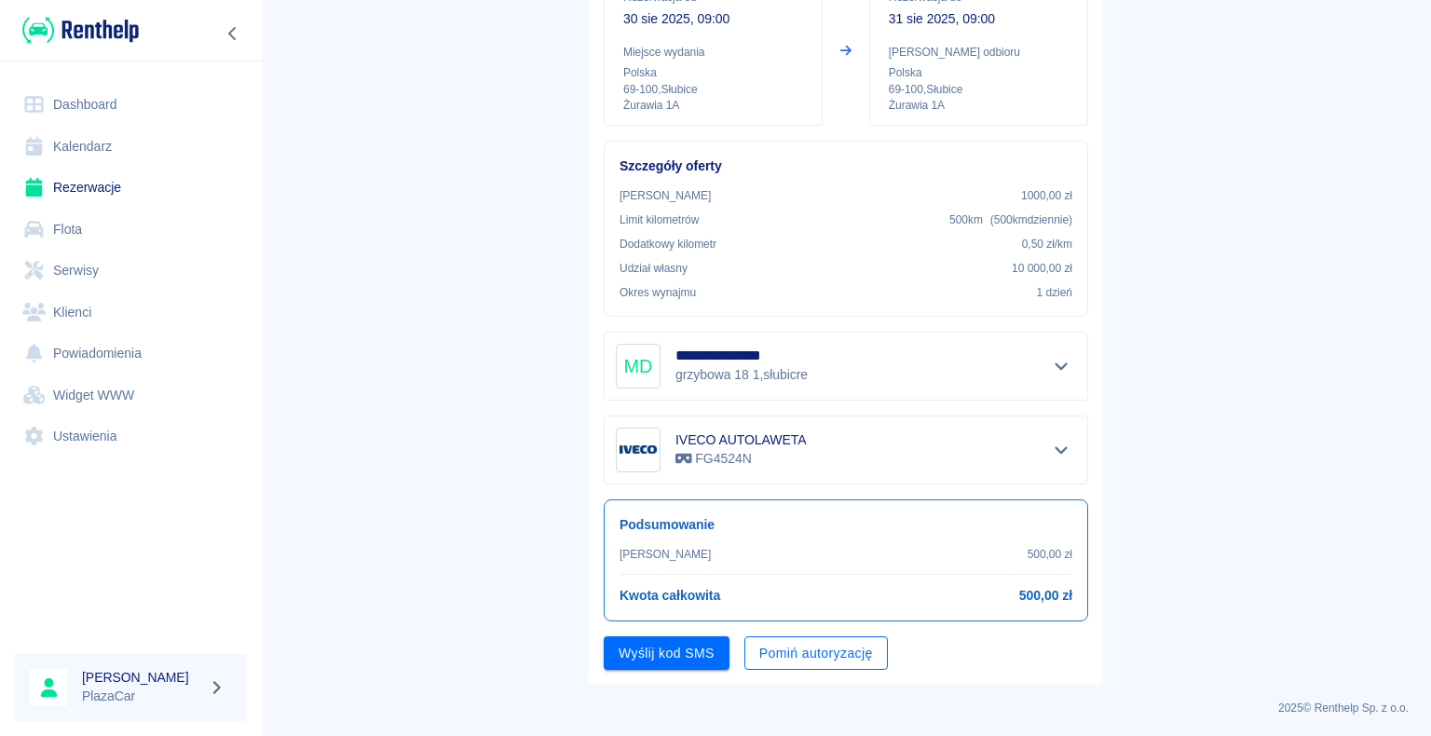
click at [809, 646] on button "Pomiń autoryzację" at bounding box center [815, 653] width 143 height 34
click at [659, 646] on button "Podpisz umowę" at bounding box center [667, 653] width 127 height 34
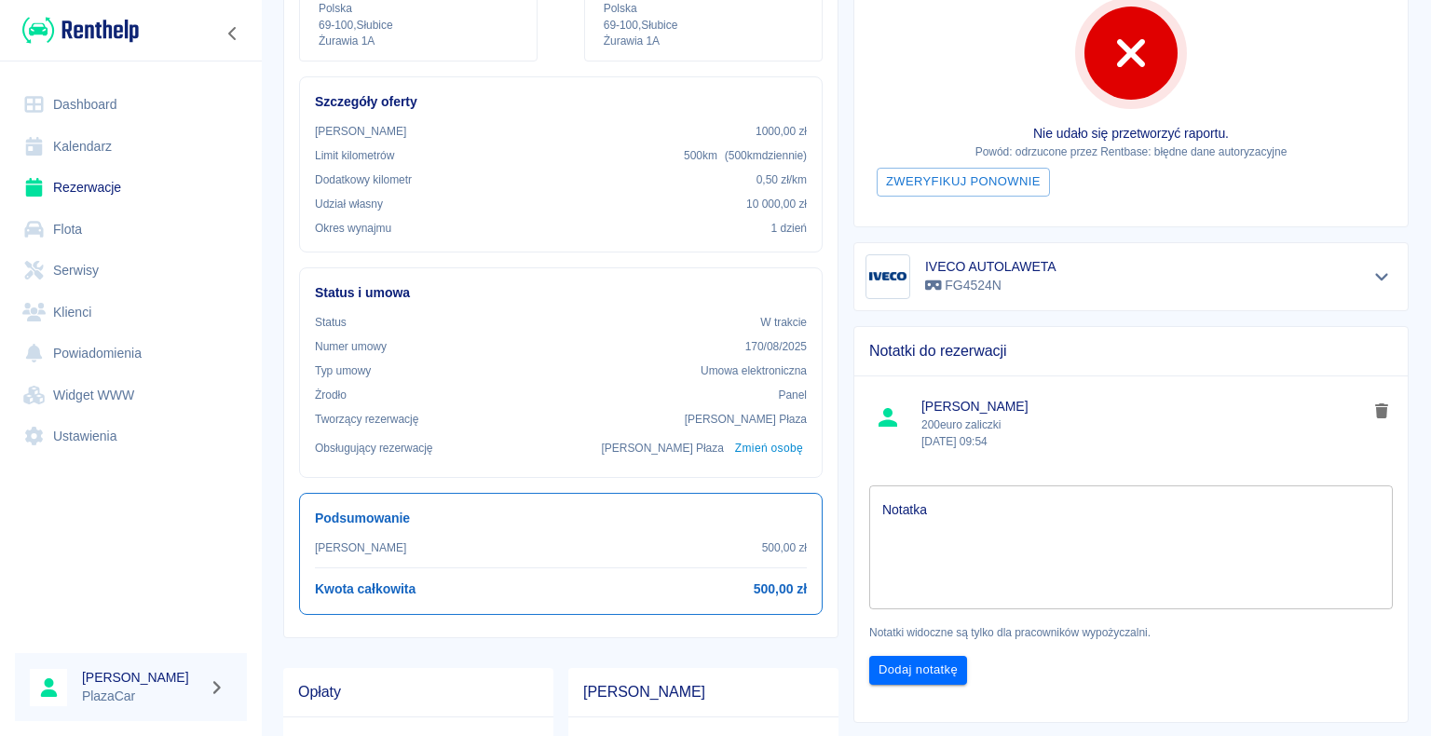
scroll to position [279, 0]
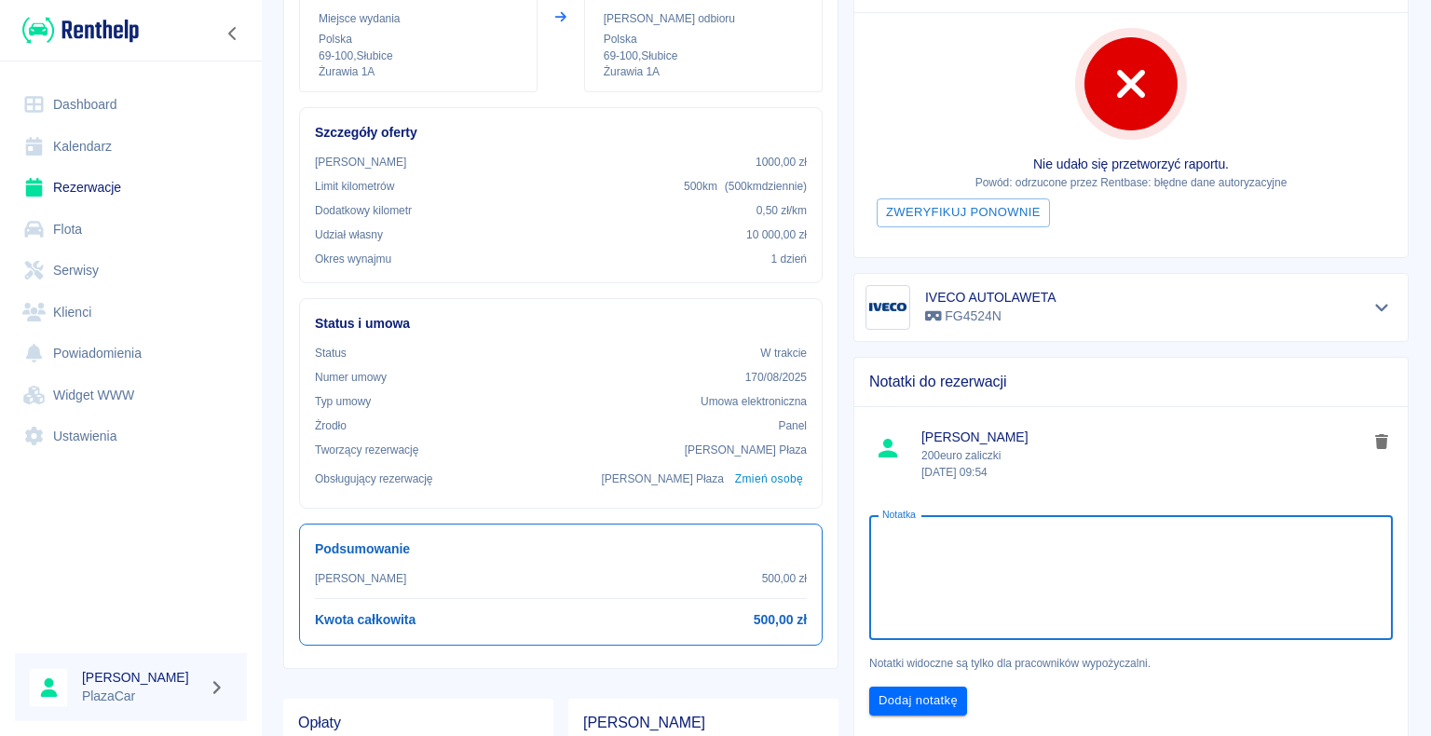
click at [926, 531] on textarea "Notatka" at bounding box center [1130, 577] width 497 height 93
type textarea "z 400euro trzeba odliczyć 120euro za auto czyli 280euro"
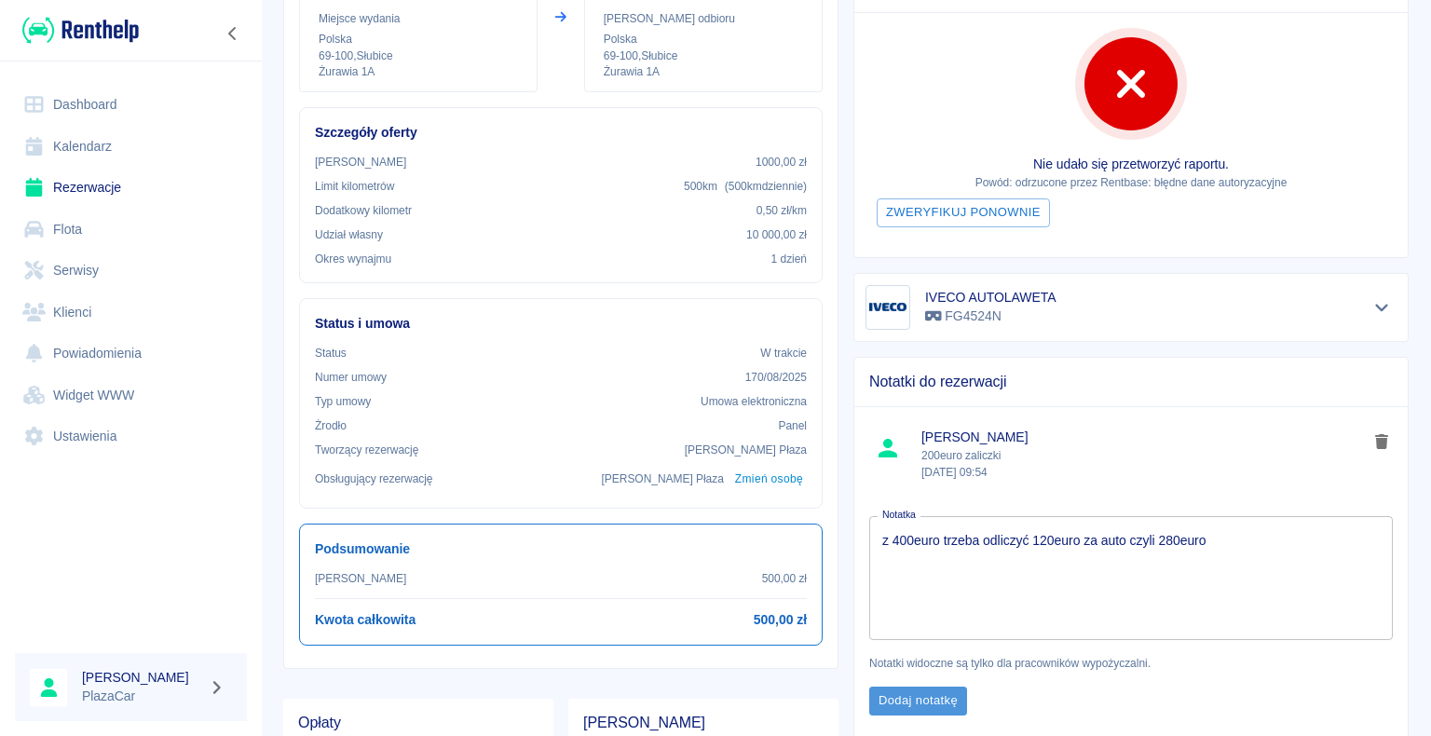
click at [909, 695] on button "Dodaj notatkę" at bounding box center [918, 701] width 98 height 29
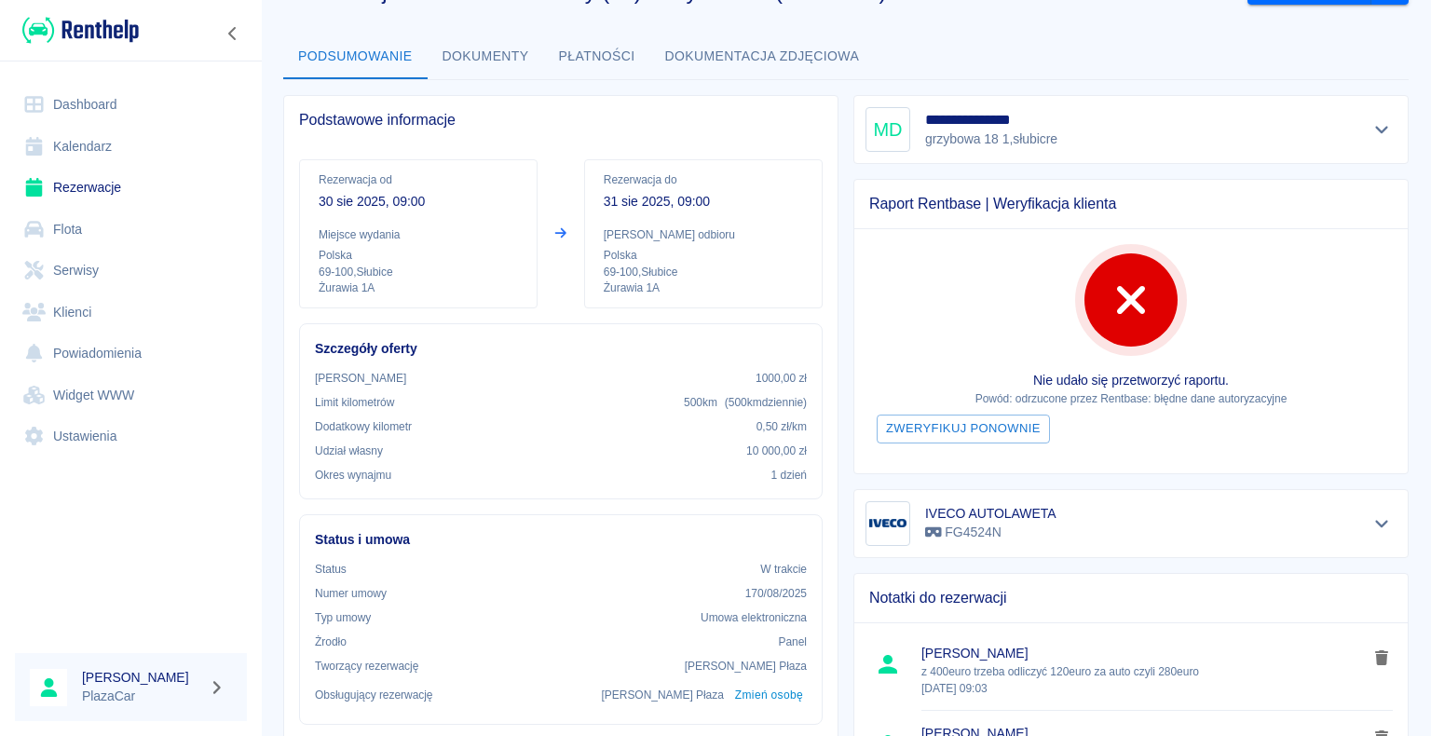
scroll to position [93, 0]
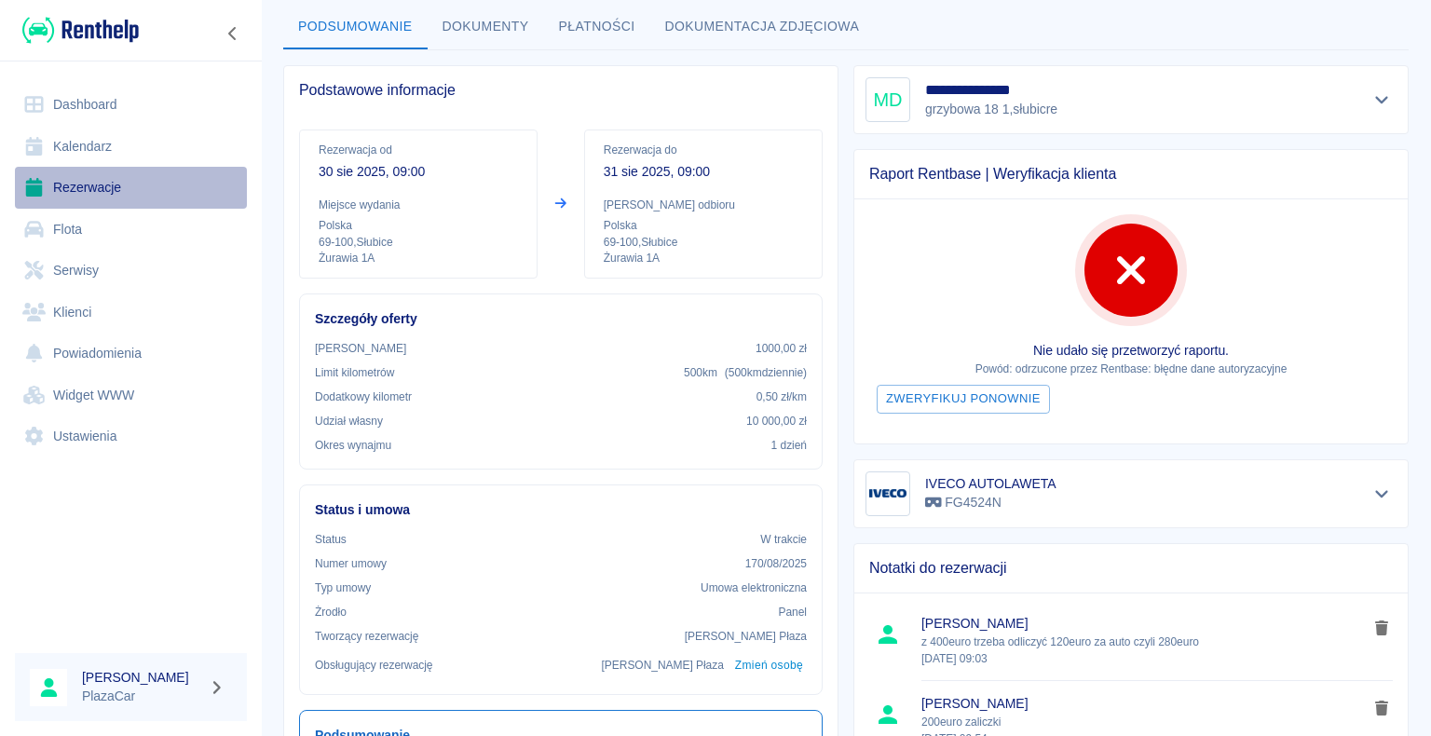
click at [91, 192] on link "Rezerwacje" at bounding box center [131, 188] width 232 height 42
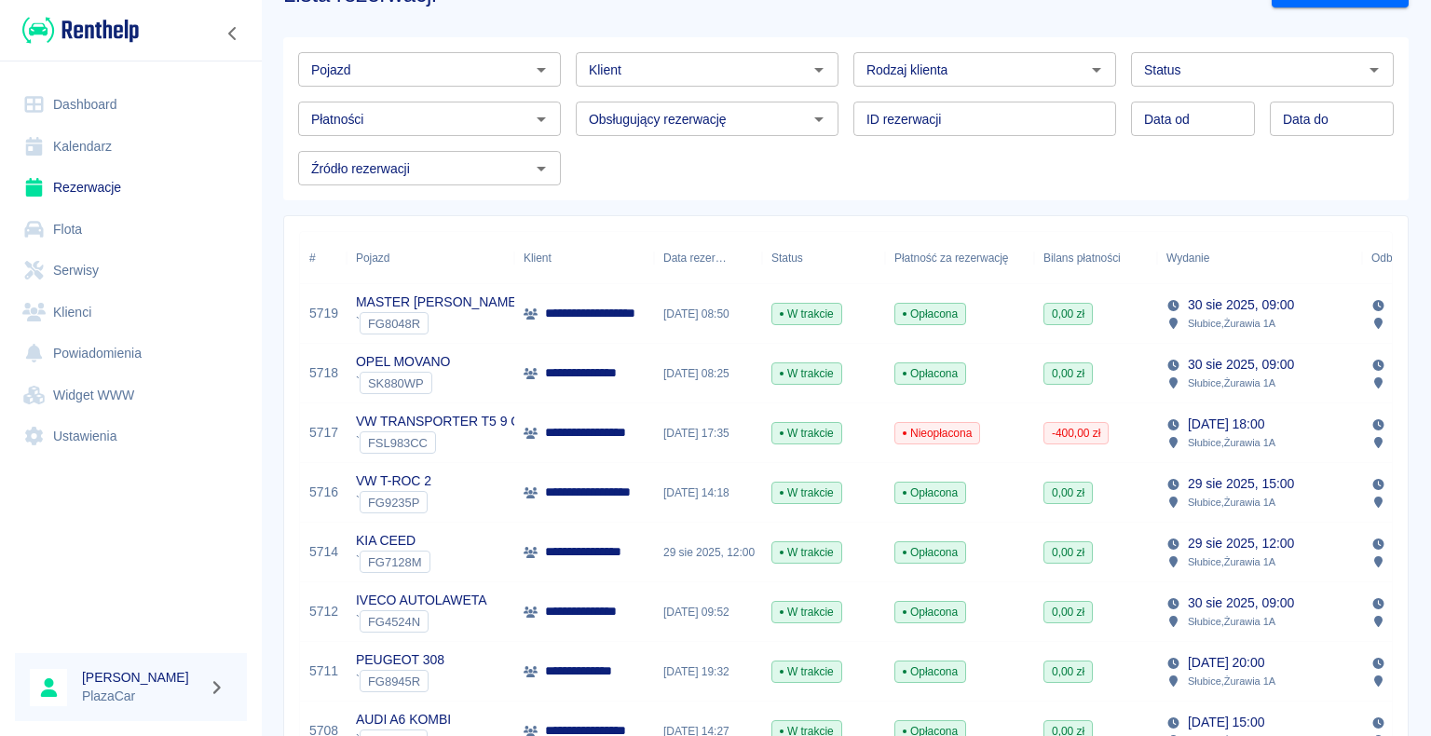
scroll to position [93, 0]
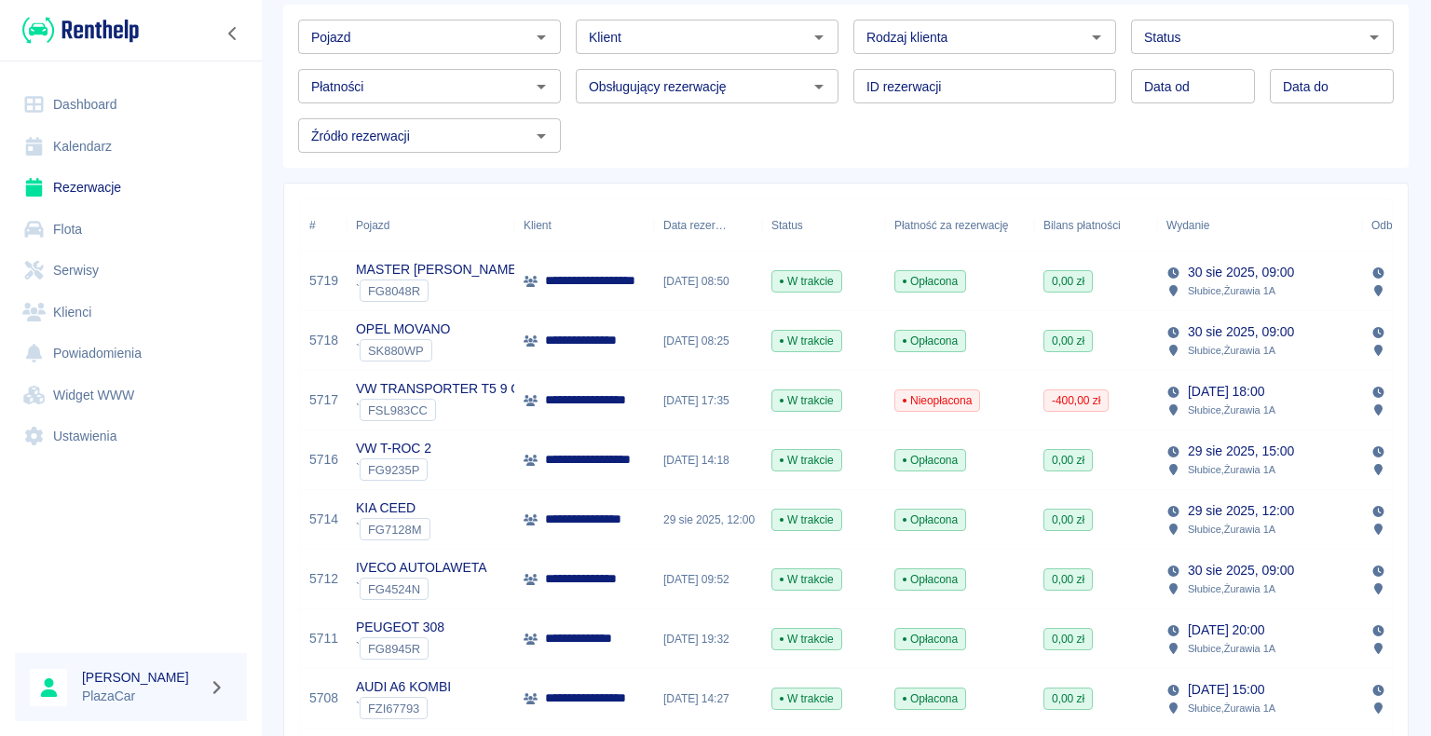
click at [623, 400] on p "**********" at bounding box center [595, 400] width 100 height 20
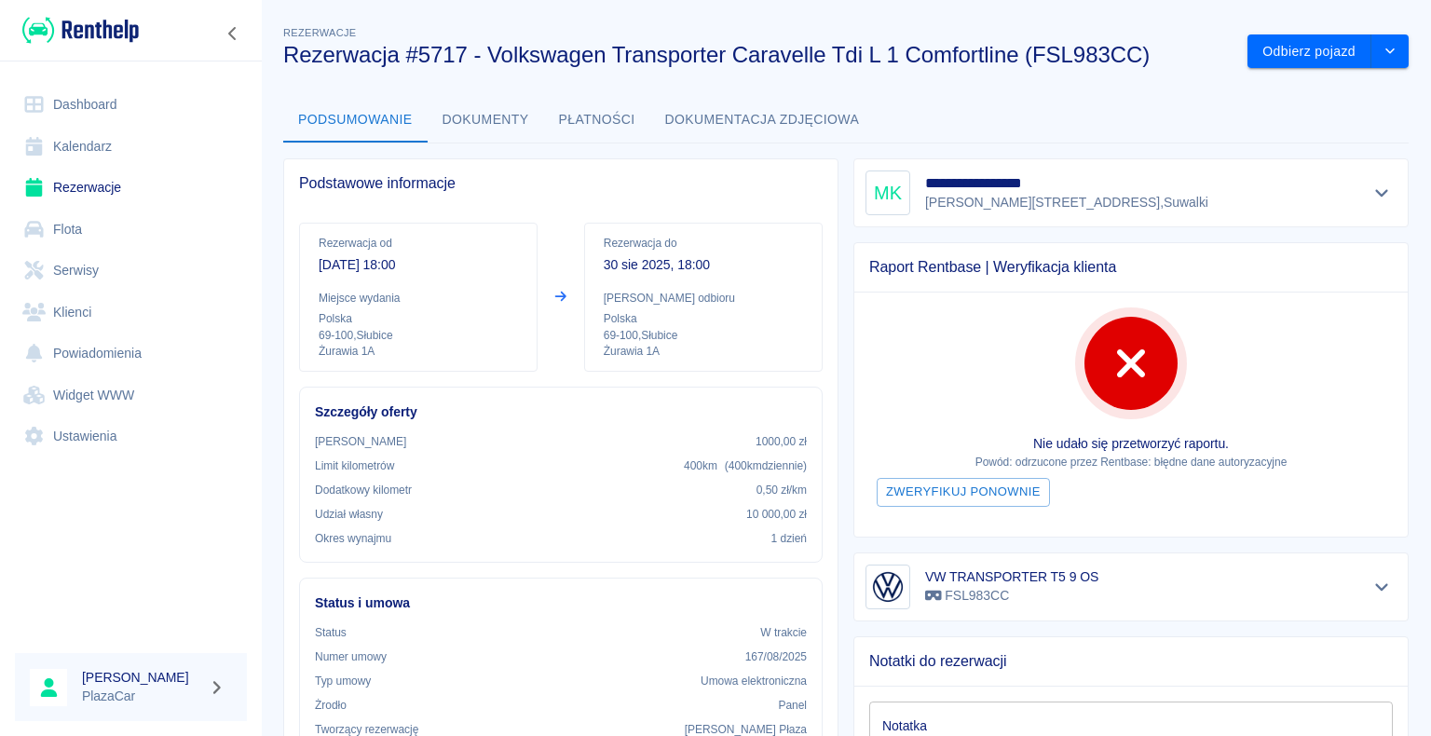
click at [84, 188] on link "Rezerwacje" at bounding box center [131, 188] width 232 height 42
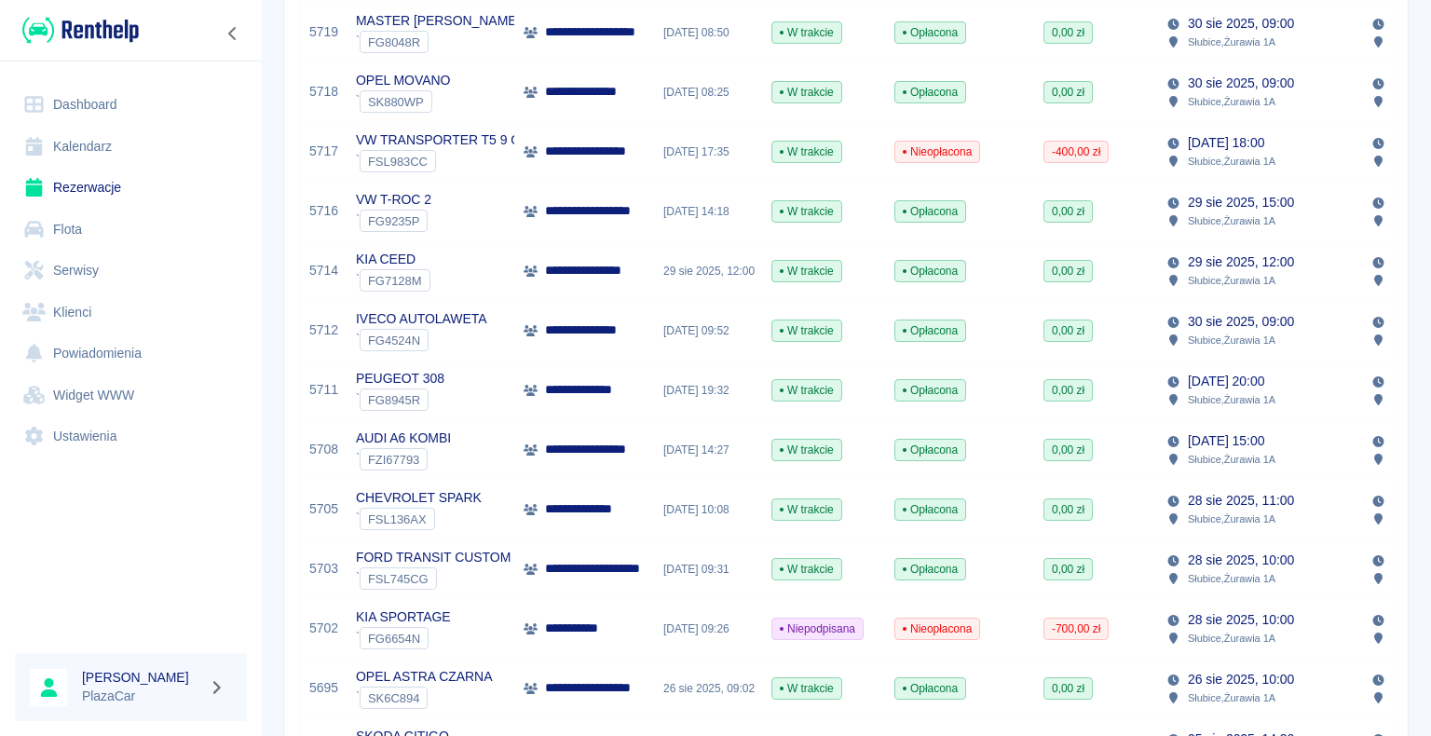
scroll to position [373, 0]
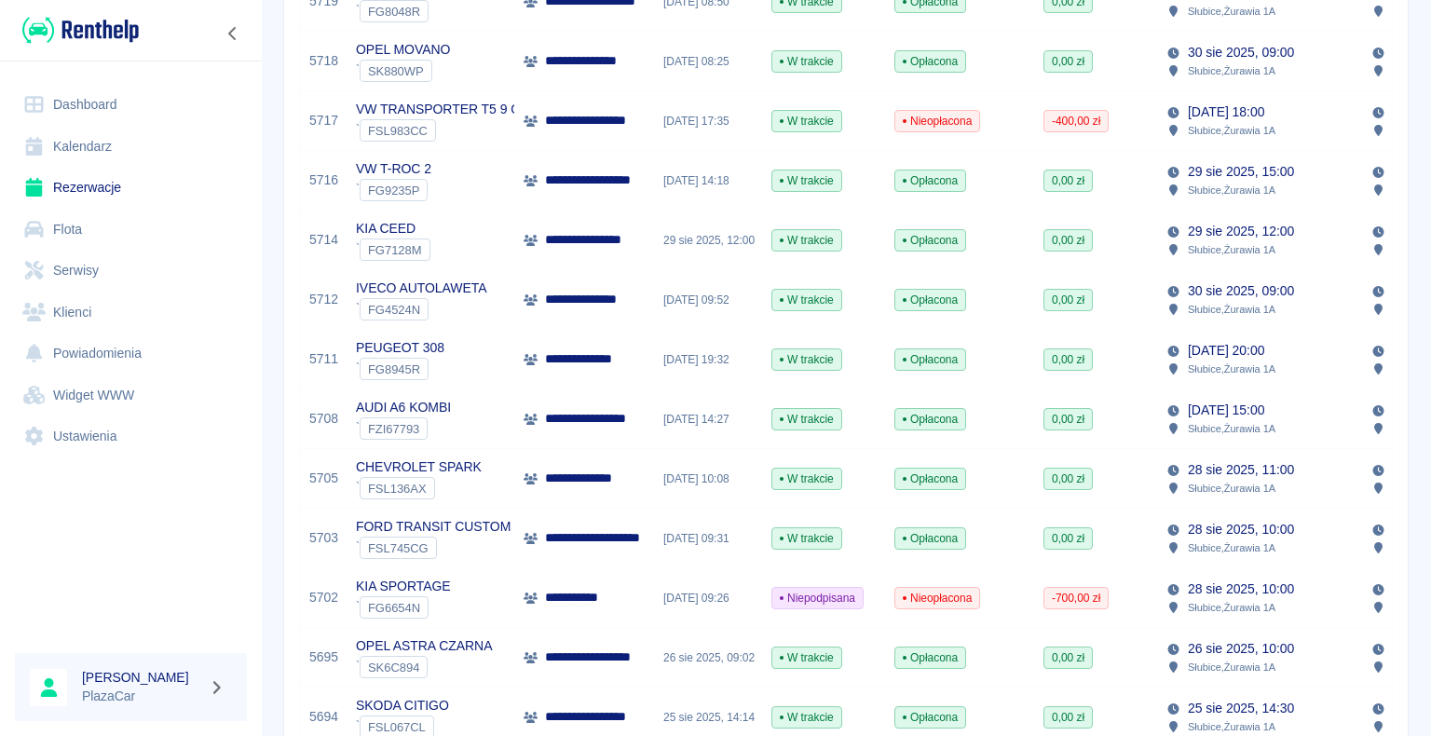
click at [474, 517] on p "FORD TRANSIT CUSTOM" at bounding box center [433, 527] width 155 height 20
